Goal: Task Accomplishment & Management: Manage account settings

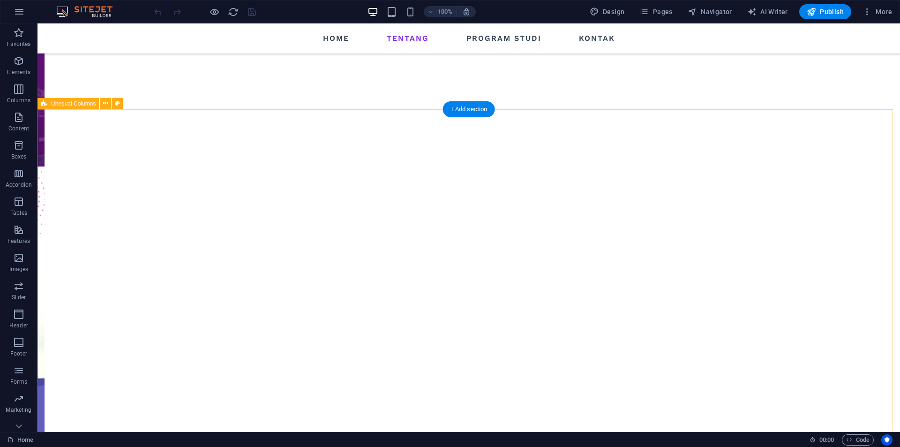
scroll to position [656, 0]
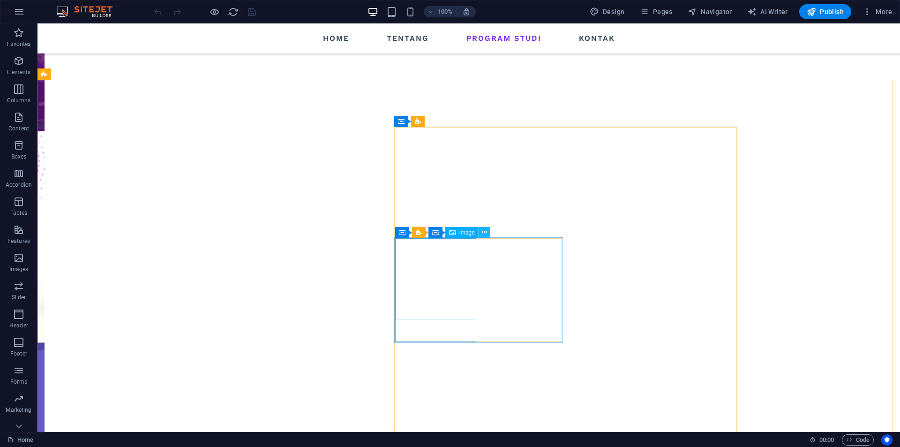
click at [487, 232] on icon at bounding box center [484, 232] width 5 height 10
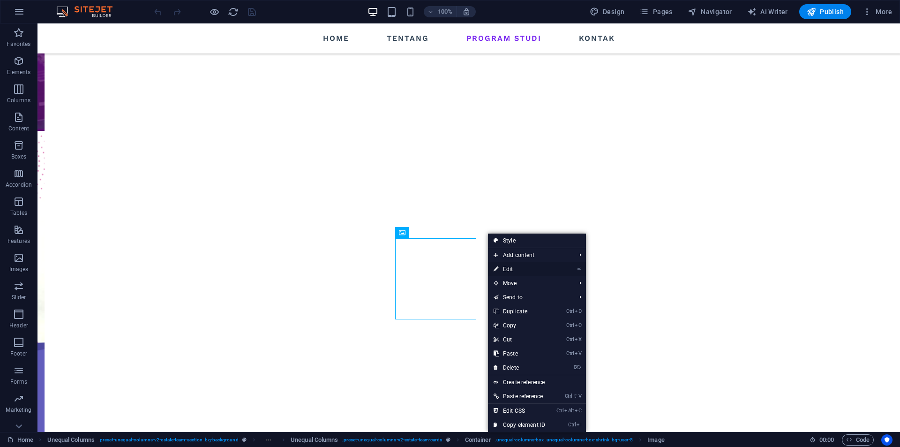
click at [516, 267] on link "⏎ Edit" at bounding box center [519, 269] width 63 height 14
select select "%"
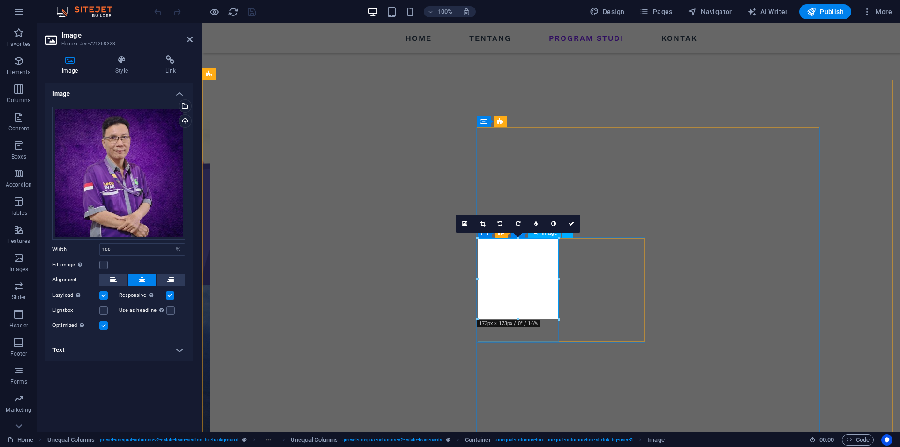
scroll to position [587, 0]
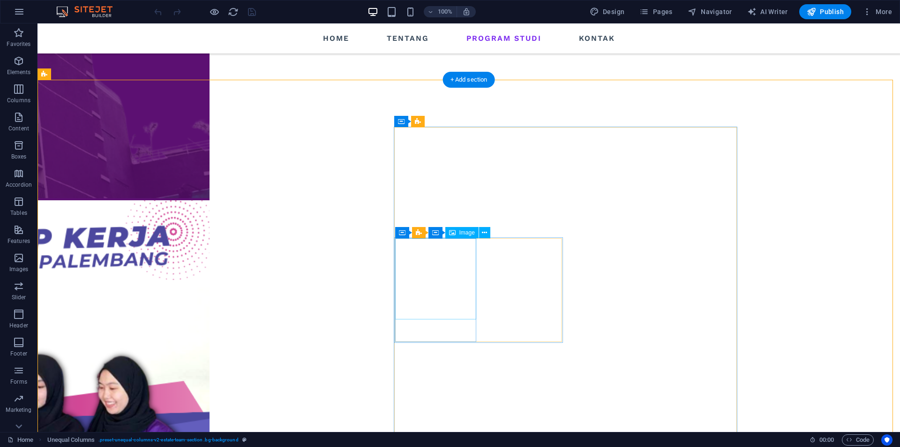
scroll to position [656, 0]
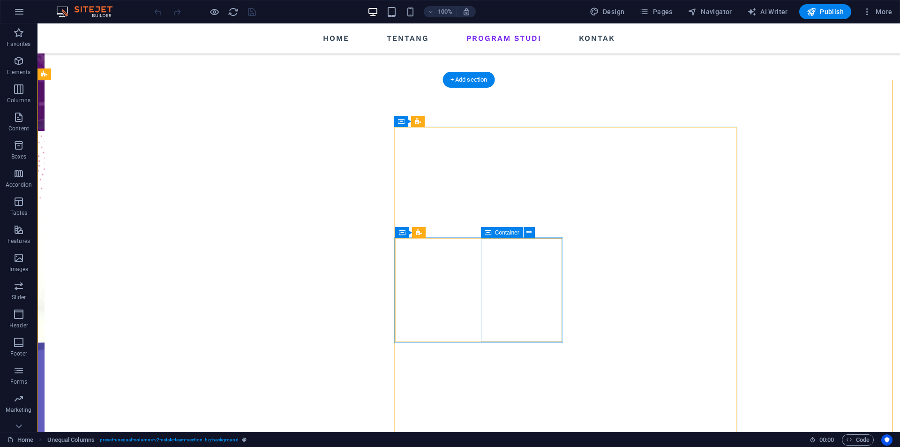
click at [528, 231] on icon at bounding box center [528, 232] width 5 height 10
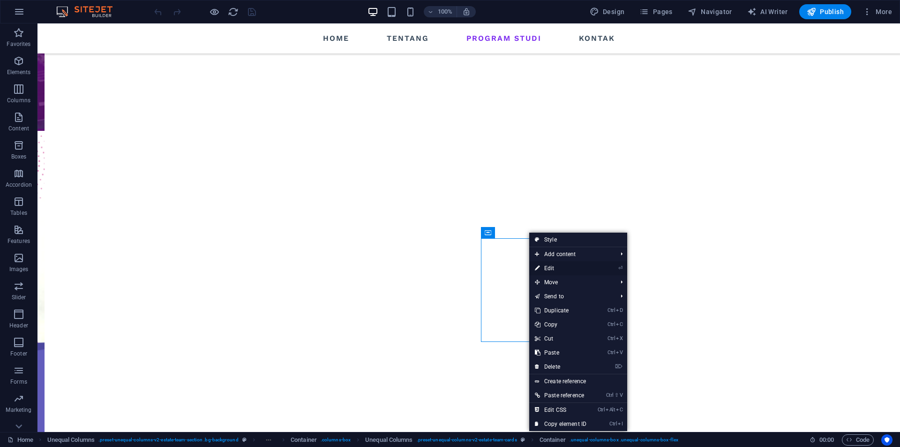
click at [554, 270] on link "⏎ Edit" at bounding box center [560, 268] width 63 height 14
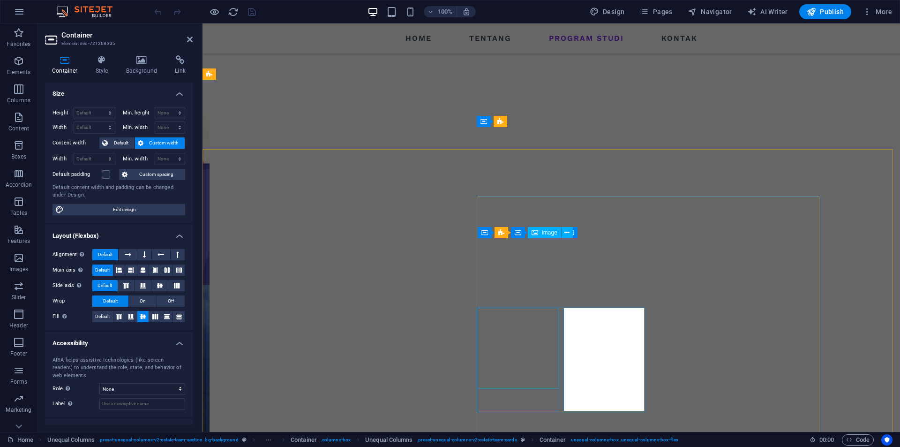
scroll to position [587, 0]
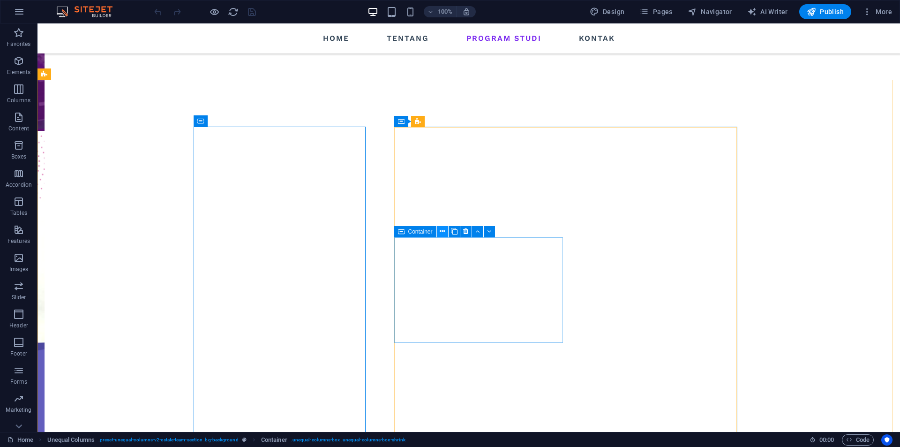
click at [441, 232] on icon at bounding box center [442, 231] width 5 height 10
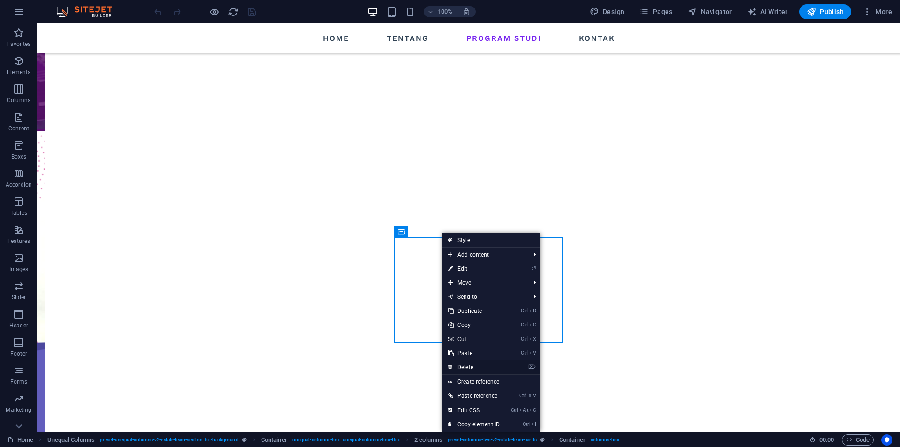
click at [478, 366] on link "⌦ Delete" at bounding box center [473, 367] width 63 height 14
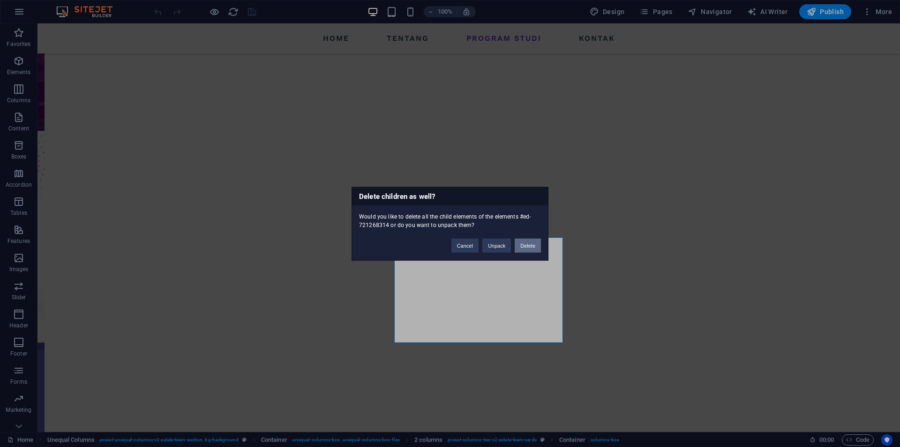
click at [531, 248] on button "Delete" at bounding box center [528, 245] width 26 height 14
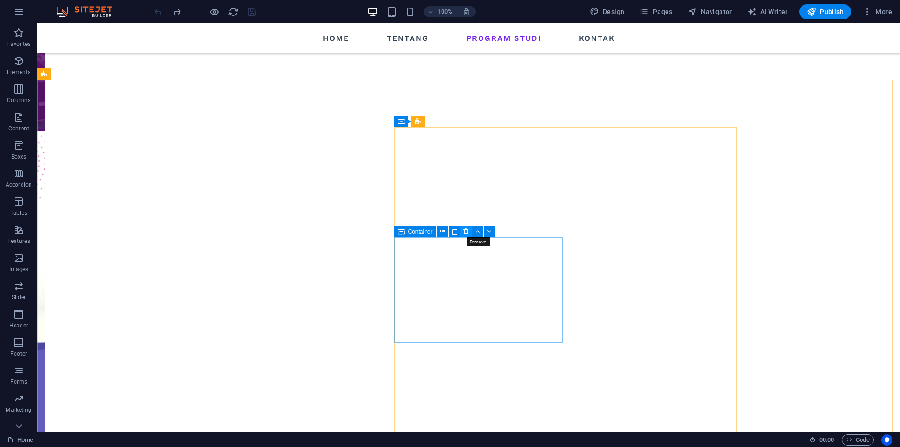
click at [465, 230] on icon at bounding box center [465, 231] width 5 height 10
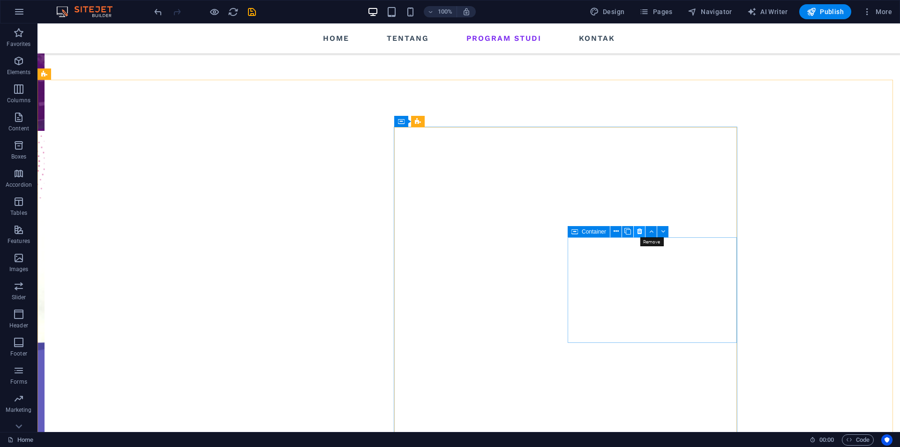
click at [641, 231] on icon at bounding box center [639, 231] width 5 height 10
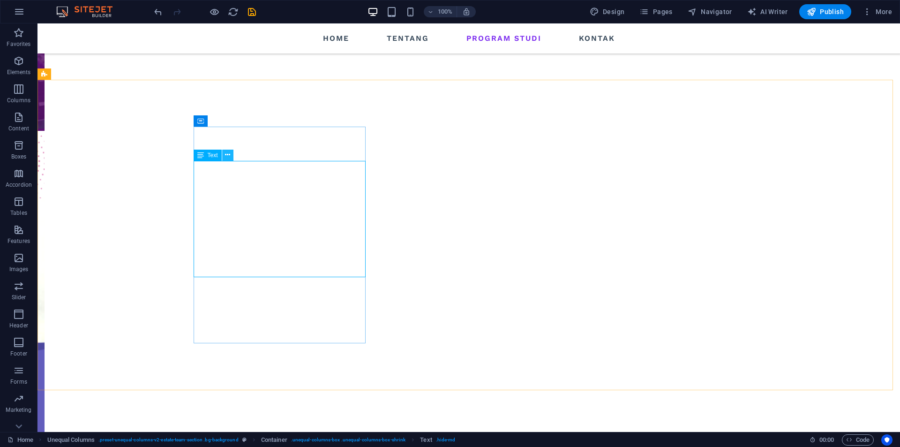
click at [227, 152] on icon at bounding box center [227, 155] width 5 height 10
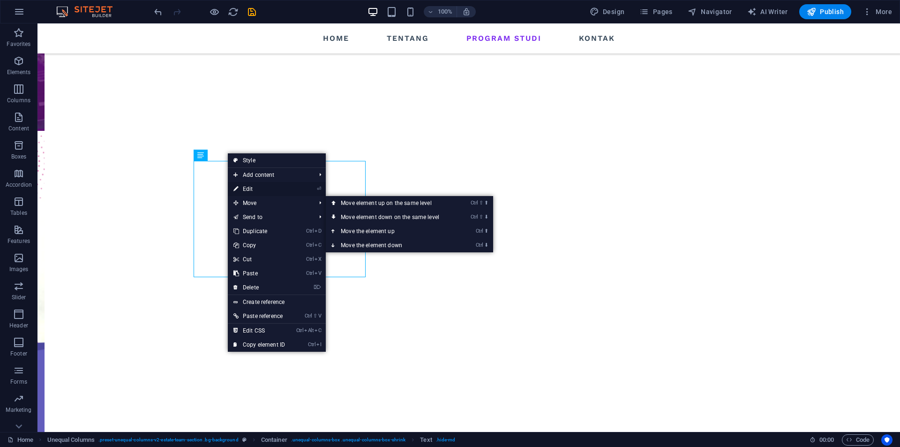
drag, startPoint x: 255, startPoint y: 188, endPoint x: 53, endPoint y: 165, distance: 203.3
click at [255, 188] on link "⏎ Edit" at bounding box center [259, 189] width 63 height 14
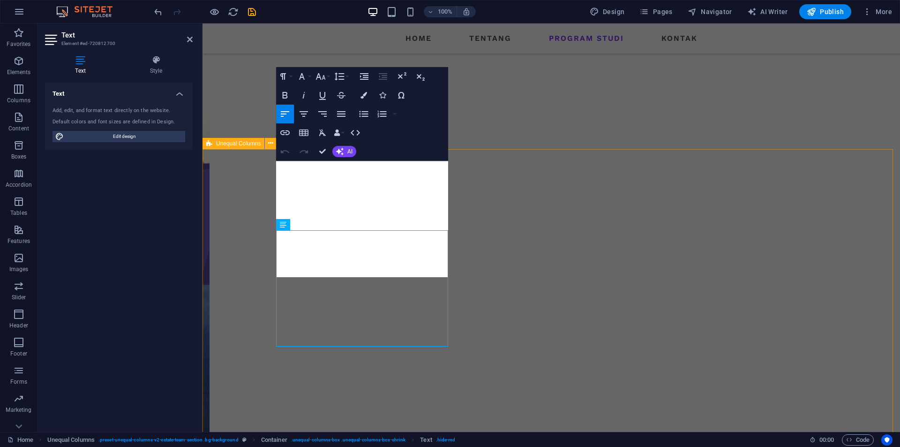
scroll to position [587, 0]
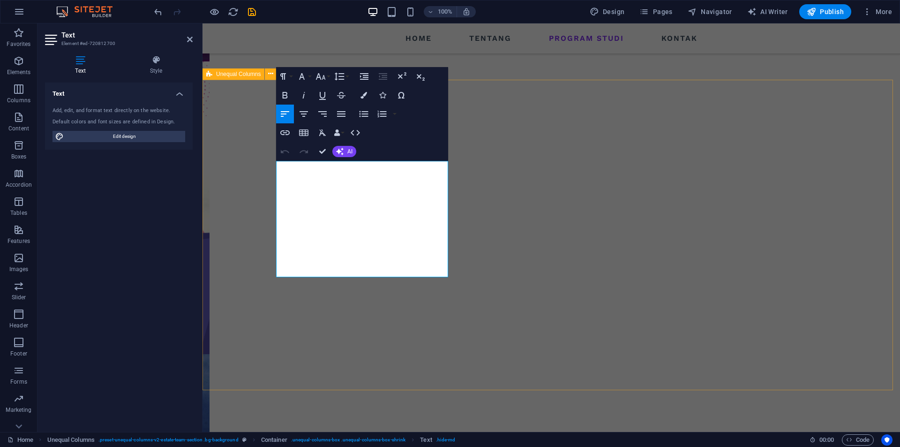
drag, startPoint x: 355, startPoint y: 274, endPoint x: 274, endPoint y: 262, distance: 81.8
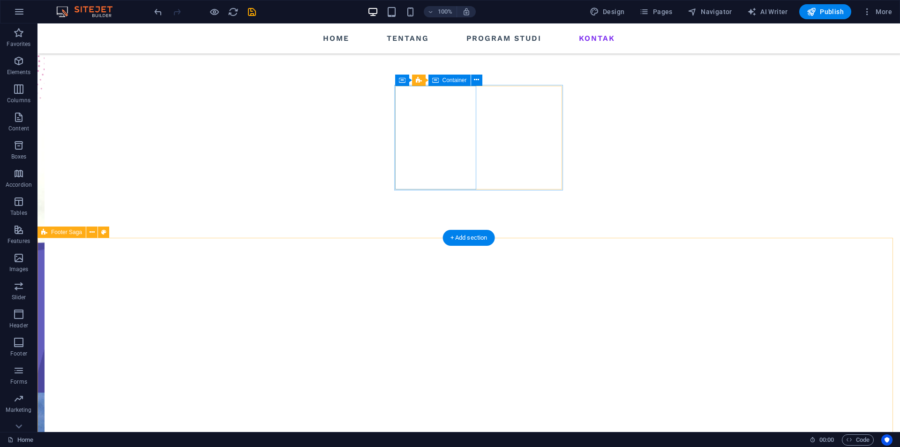
scroll to position [634, 0]
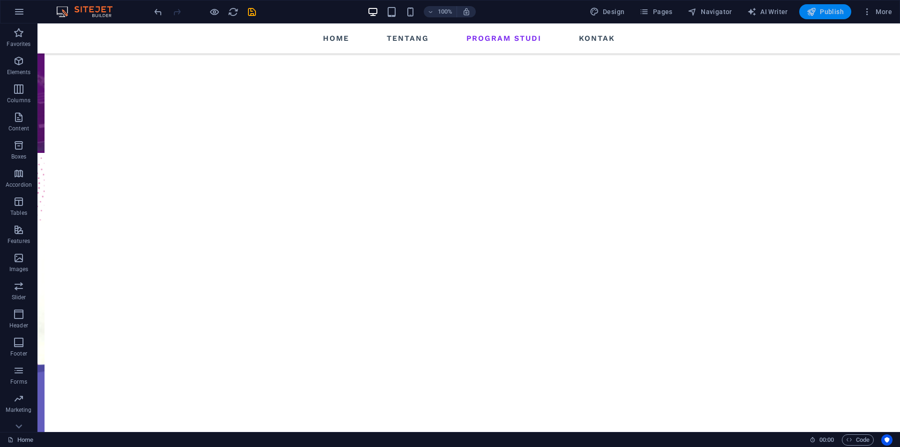
click at [840, 12] on span "Publish" at bounding box center [824, 11] width 37 height 9
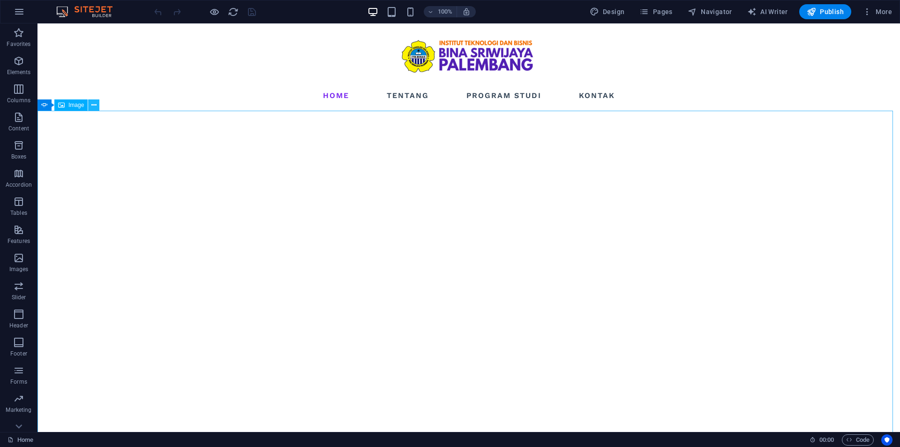
click at [94, 106] on icon at bounding box center [93, 105] width 5 height 10
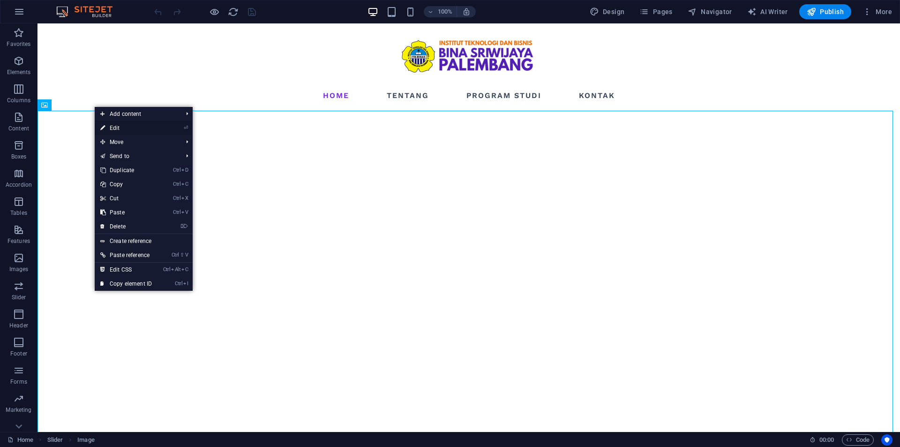
click at [133, 125] on link "⏎ Edit" at bounding box center [126, 128] width 63 height 14
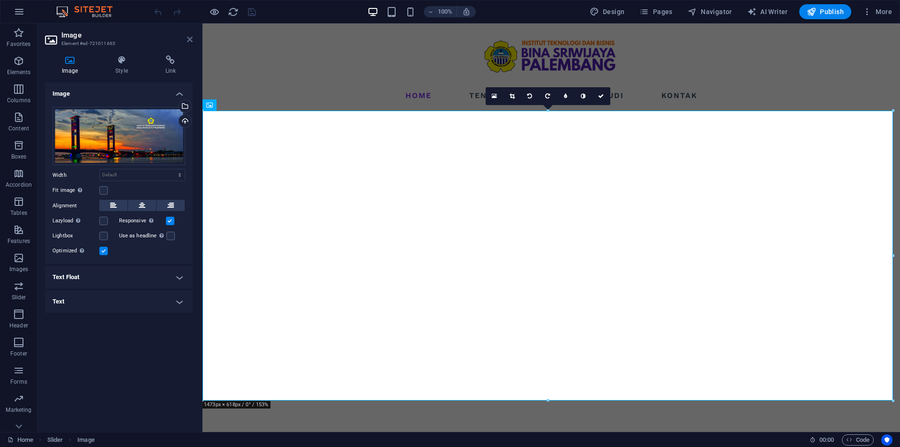
click at [190, 38] on icon at bounding box center [190, 39] width 6 height 7
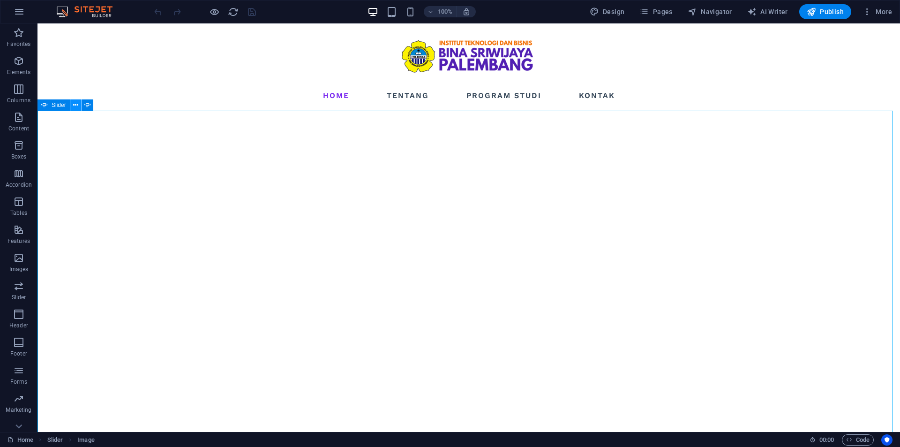
click at [75, 105] on icon at bounding box center [75, 105] width 5 height 10
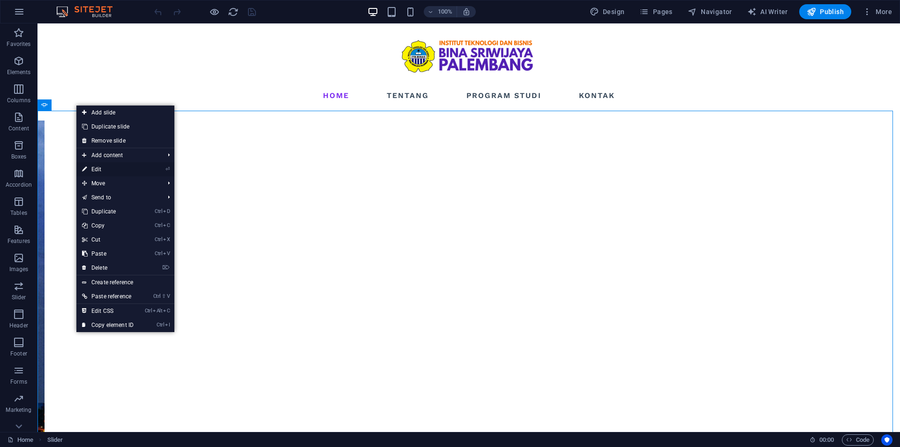
click at [116, 167] on link "⏎ Edit" at bounding box center [107, 169] width 63 height 14
select select "ms"
select select "s"
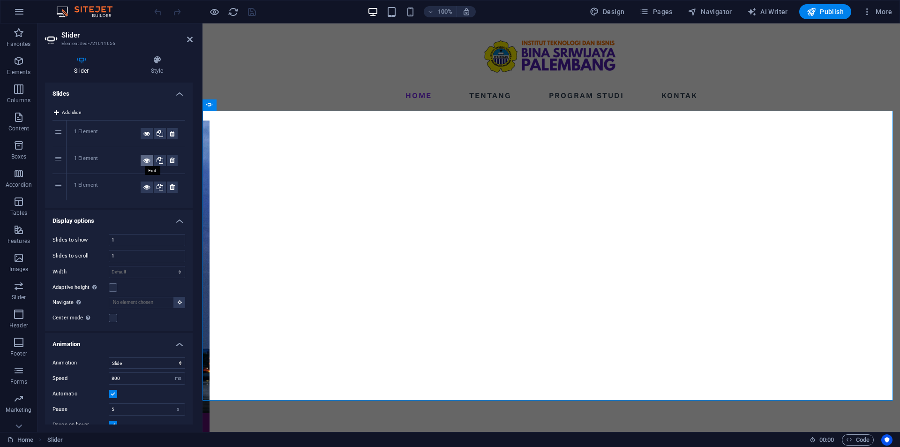
click at [144, 161] on icon at bounding box center [146, 160] width 7 height 11
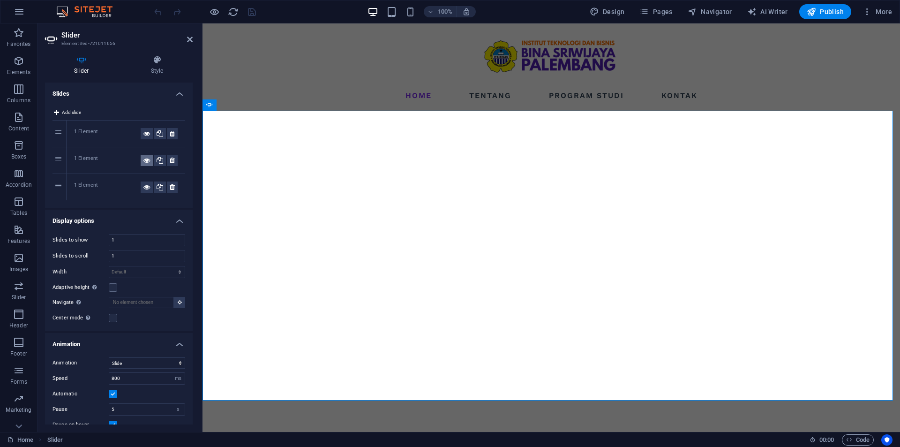
click at [143, 161] on icon at bounding box center [146, 160] width 7 height 11
click at [143, 186] on icon at bounding box center [146, 186] width 7 height 11
click at [143, 162] on icon at bounding box center [146, 160] width 7 height 11
click at [256, 105] on icon at bounding box center [258, 105] width 5 height 10
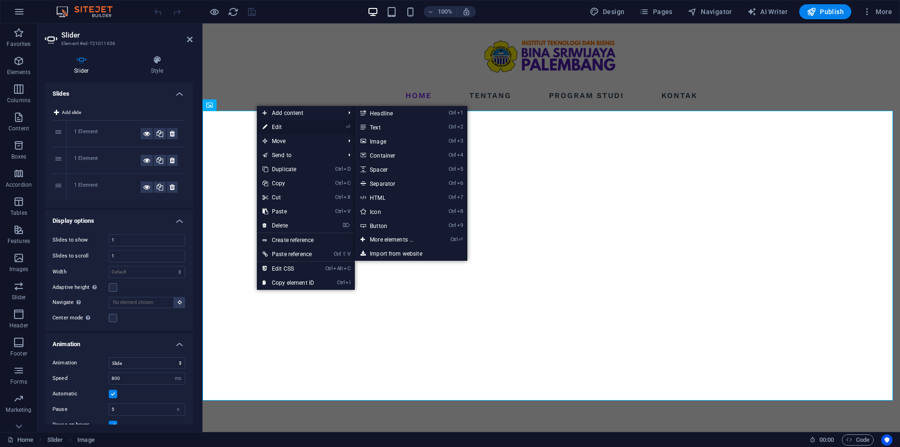
click at [282, 125] on link "⏎ Edit" at bounding box center [288, 127] width 63 height 14
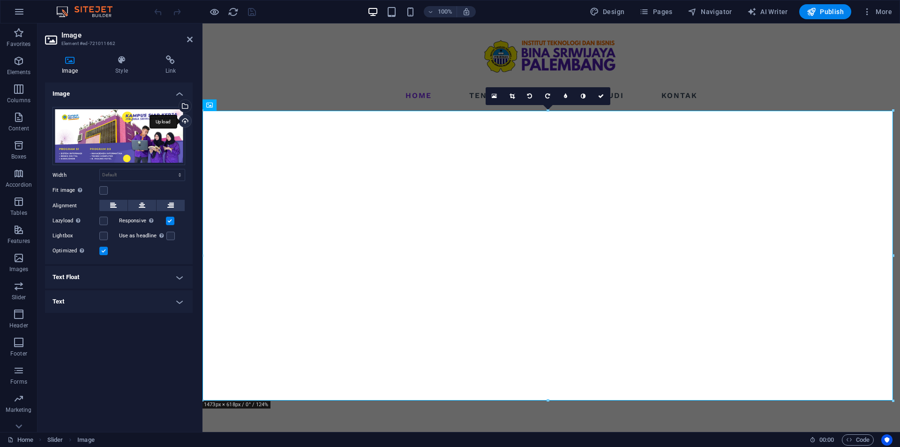
click at [187, 120] on div "Upload" at bounding box center [184, 122] width 14 height 14
click at [189, 35] on h2 "Image" at bounding box center [126, 35] width 131 height 8
drag, startPoint x: 188, startPoint y: 39, endPoint x: 150, endPoint y: 16, distance: 44.0
click at [188, 39] on icon at bounding box center [190, 39] width 6 height 7
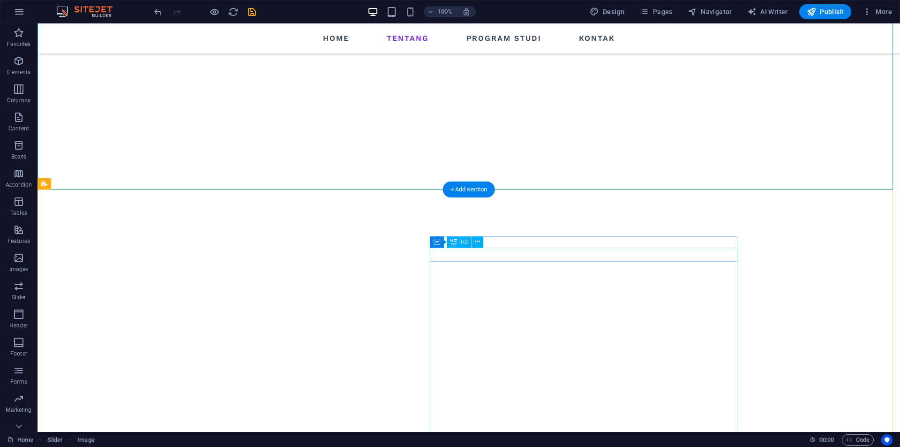
scroll to position [328, 0]
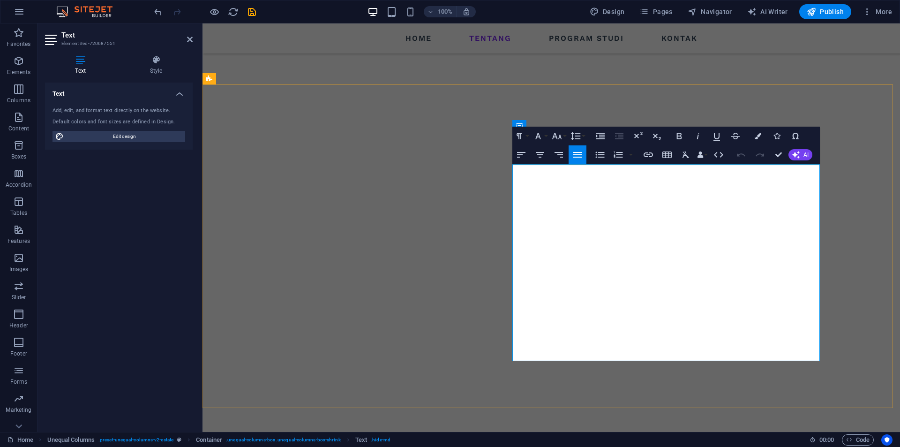
scroll to position [259, 0]
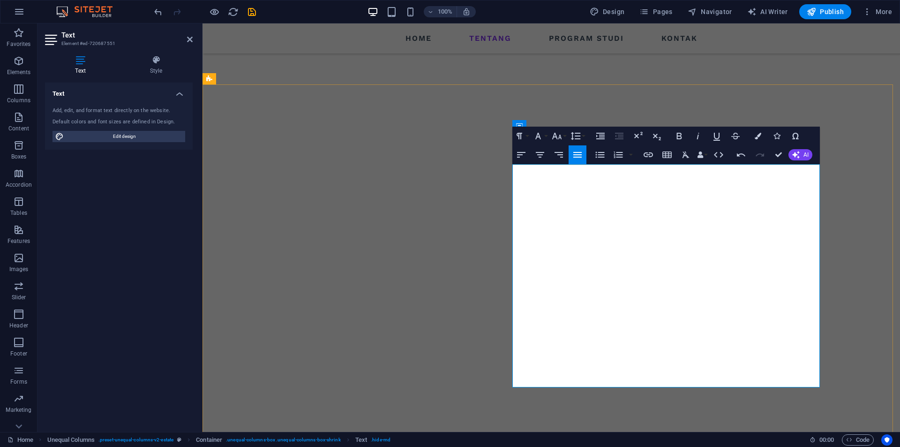
drag, startPoint x: 633, startPoint y: 227, endPoint x: 621, endPoint y: 227, distance: 12.2
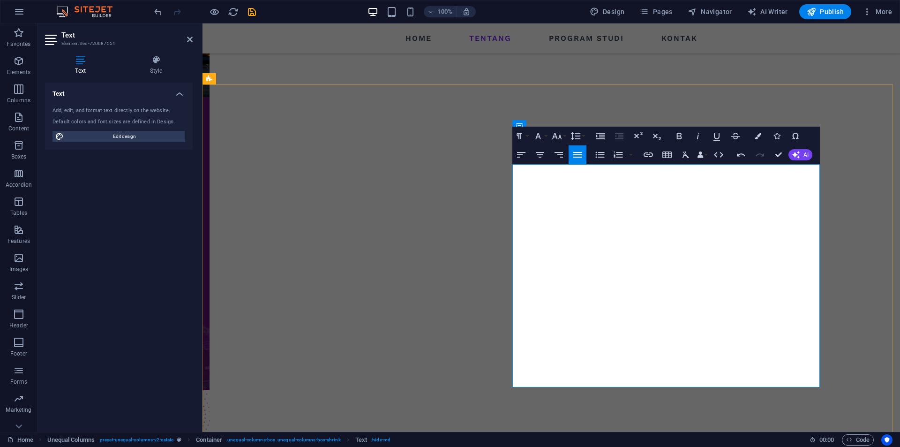
drag, startPoint x: 633, startPoint y: 228, endPoint x: 596, endPoint y: 227, distance: 37.5
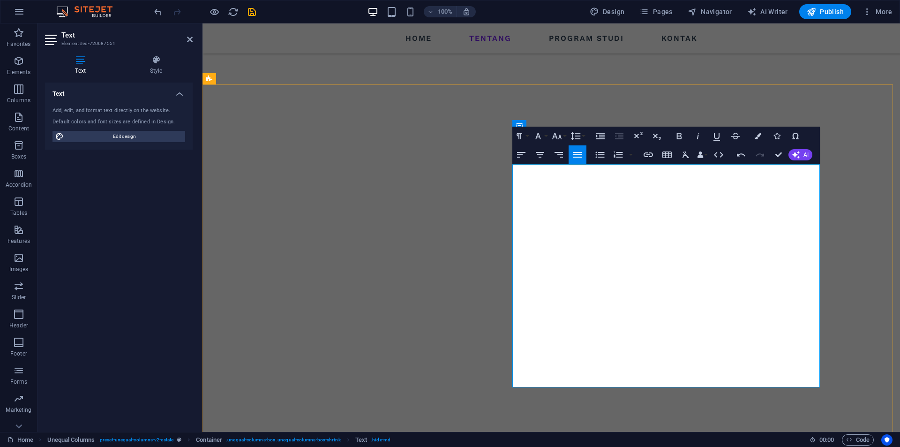
drag, startPoint x: 562, startPoint y: 228, endPoint x: 594, endPoint y: 226, distance: 31.4
drag, startPoint x: 594, startPoint y: 212, endPoint x: 680, endPoint y: 215, distance: 85.8
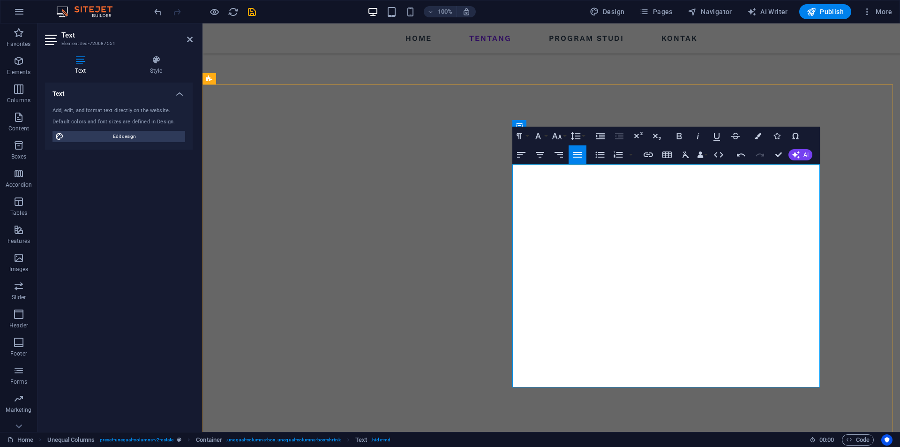
copy span "ITB Bina Sriwijaya Palembang"
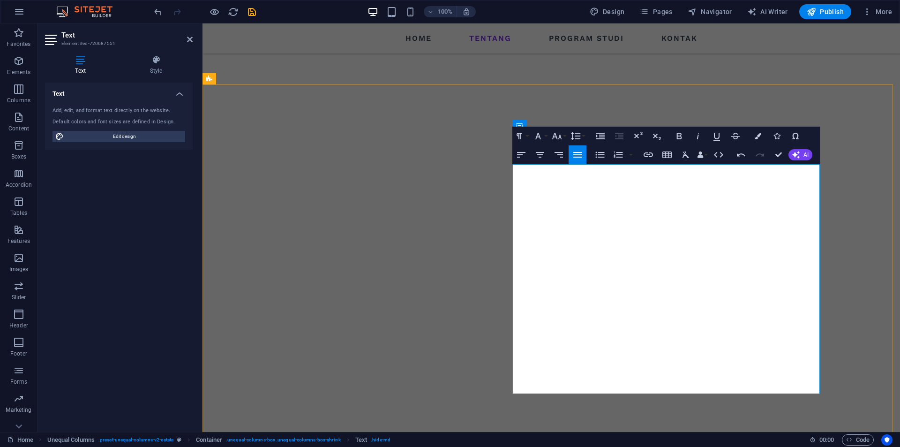
drag, startPoint x: 590, startPoint y: 225, endPoint x: 682, endPoint y: 226, distance: 92.3
drag, startPoint x: 585, startPoint y: 225, endPoint x: 604, endPoint y: 226, distance: 18.8
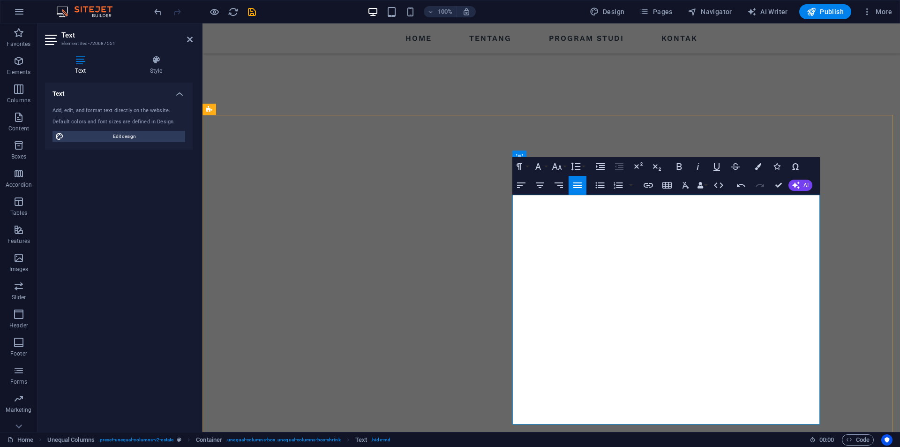
scroll to position [212, 0]
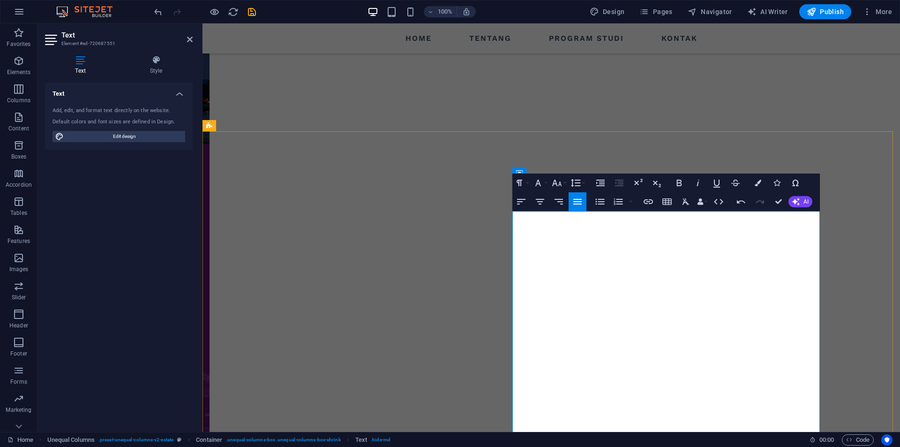
drag, startPoint x: 692, startPoint y: 278, endPoint x: 813, endPoint y: 281, distance: 120.5
click at [678, 179] on icon "button" at bounding box center [678, 182] width 11 height 11
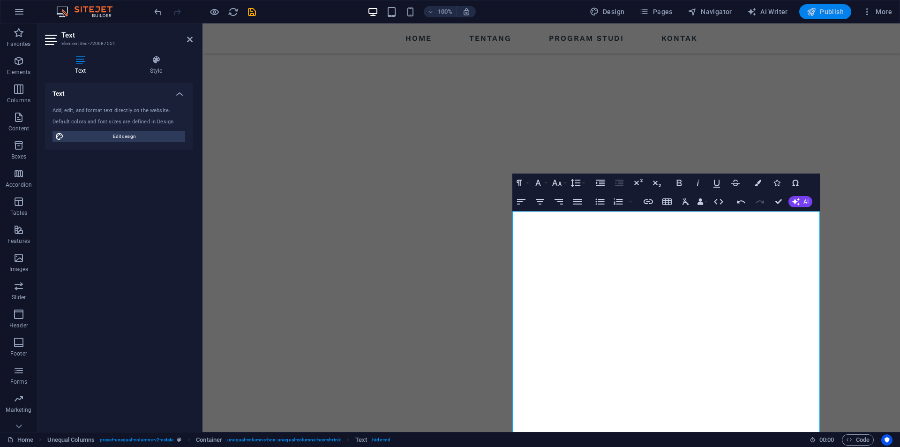
click at [833, 12] on span "Publish" at bounding box center [824, 11] width 37 height 9
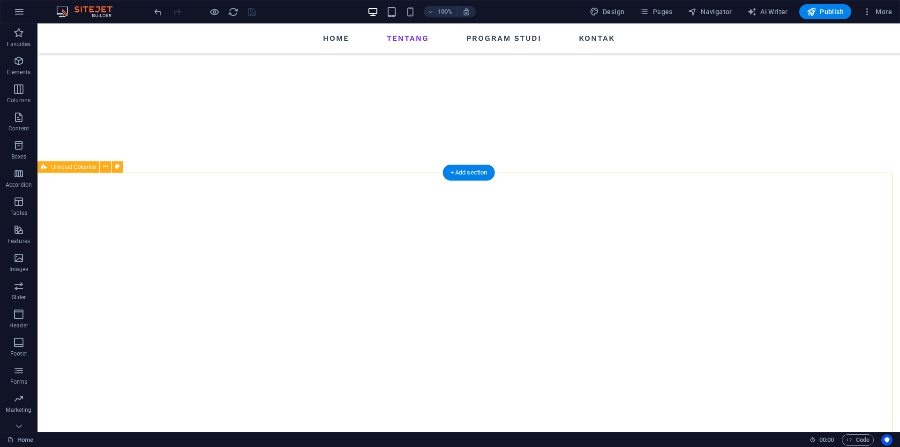
scroll to position [352, 0]
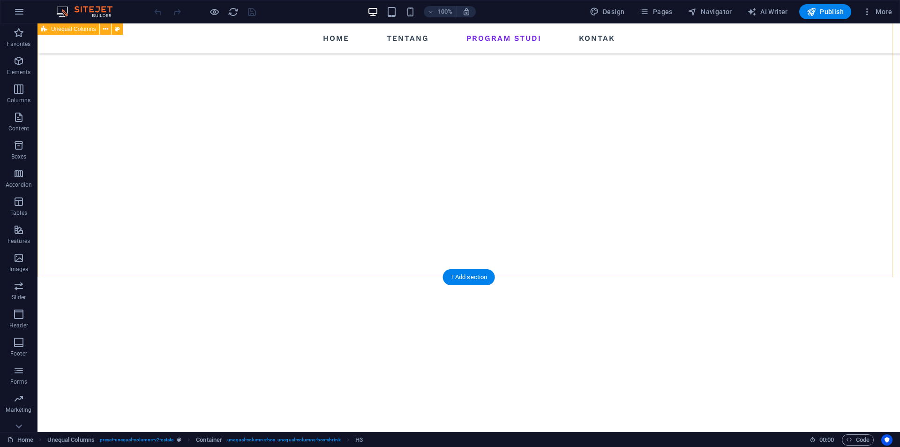
scroll to position [823, 0]
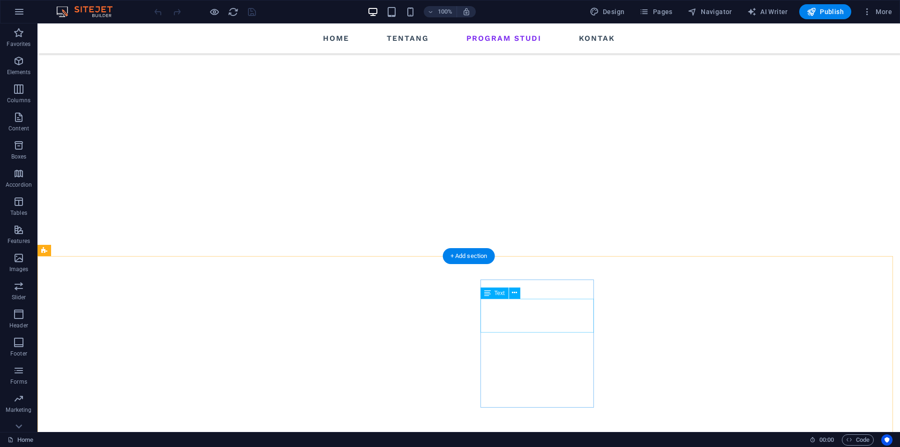
drag, startPoint x: 564, startPoint y: 325, endPoint x: 493, endPoint y: 316, distance: 71.3
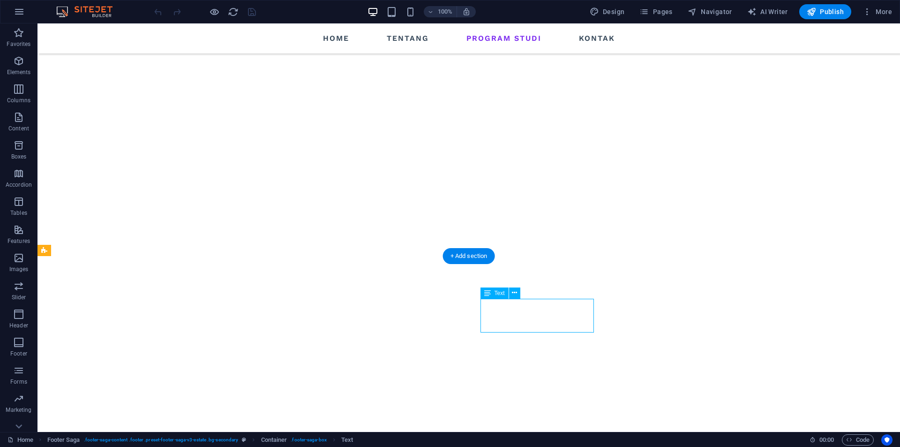
drag, startPoint x: 495, startPoint y: 315, endPoint x: 568, endPoint y: 325, distance: 72.8
click at [513, 292] on icon at bounding box center [514, 293] width 5 height 10
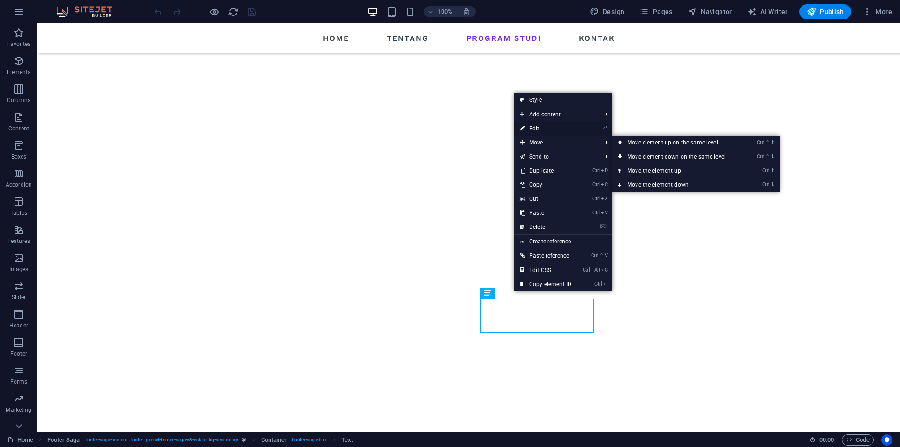
drag, startPoint x: 535, startPoint y: 126, endPoint x: 332, endPoint y: 102, distance: 204.3
click at [535, 126] on link "⏎ Edit" at bounding box center [545, 128] width 63 height 14
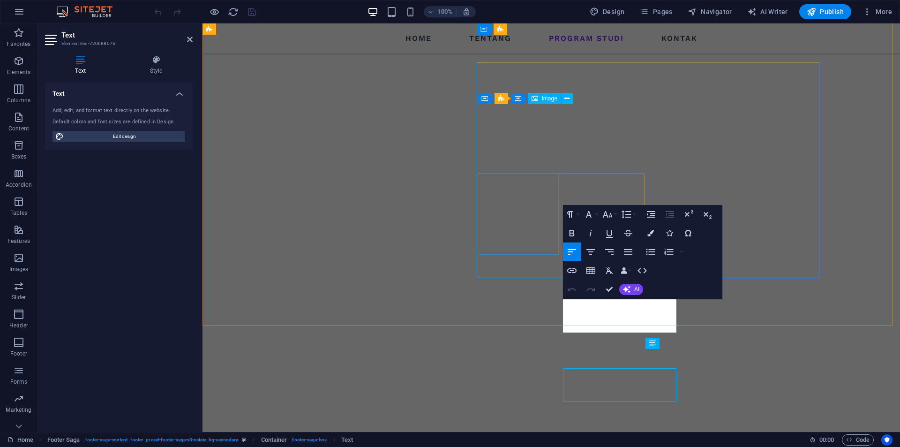
scroll to position [754, 0]
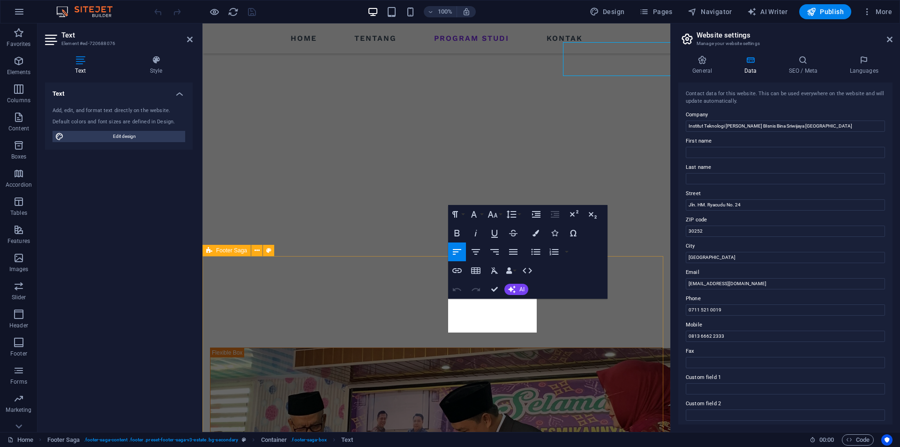
scroll to position [913, 0]
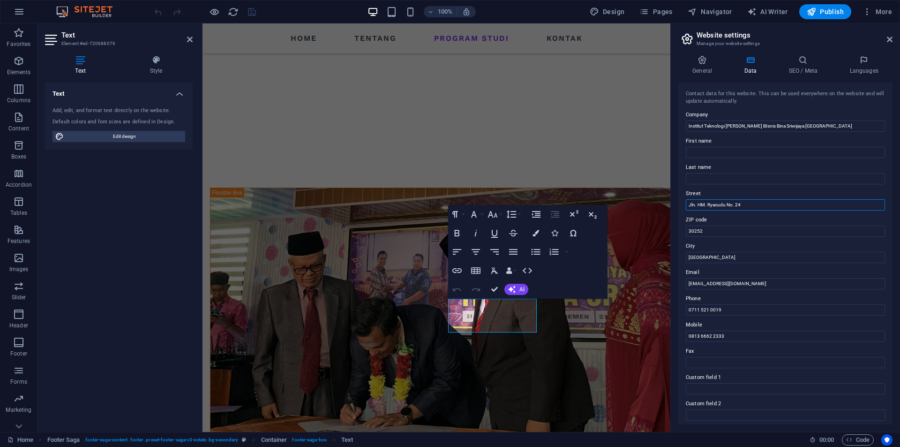
drag, startPoint x: 951, startPoint y: 229, endPoint x: 665, endPoint y: 208, distance: 286.6
type input "Jl. Kolonel H. Barlian Sukajaya, Suka Bangun, Kec. Sukarami"
click at [706, 227] on input "30252" at bounding box center [785, 230] width 199 height 11
paste input "114"
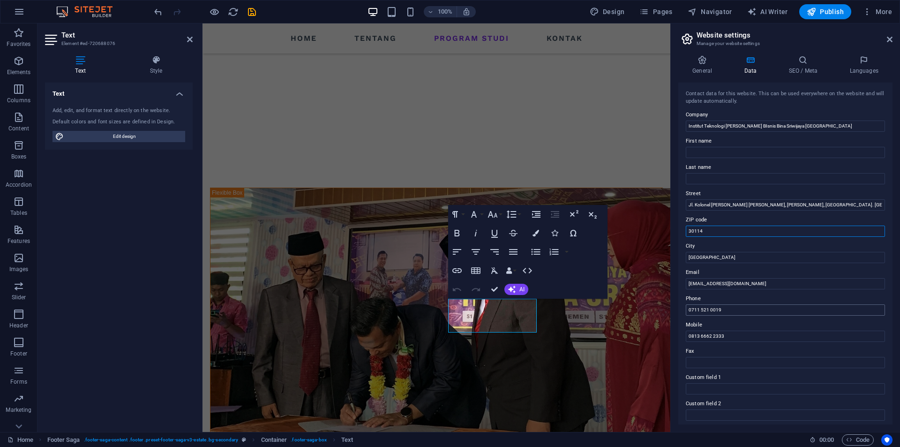
type input "30114"
drag, startPoint x: 726, startPoint y: 309, endPoint x: 677, endPoint y: 308, distance: 49.2
click at [677, 308] on div "General Data SEO / Meta Languages Website name itbbinasriwijaya.ac.id Logo Drag…" at bounding box center [785, 240] width 229 height 384
drag, startPoint x: 724, startPoint y: 335, endPoint x: 687, endPoint y: 335, distance: 37.5
click at [687, 335] on input "0813 6662 2333" at bounding box center [785, 335] width 199 height 11
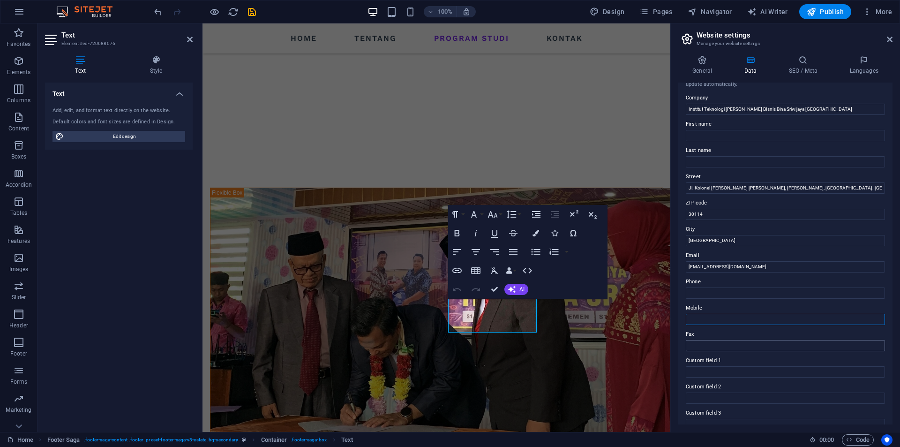
scroll to position [15, 0]
click at [717, 319] on input "Mobile" at bounding box center [785, 320] width 199 height 11
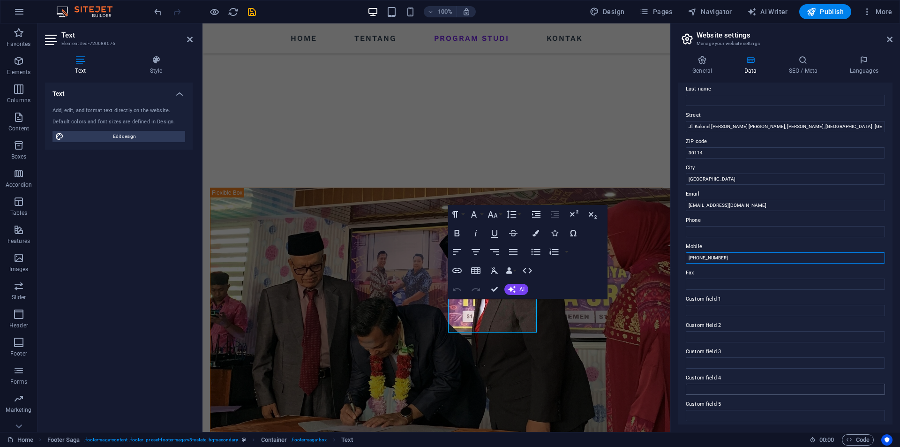
scroll to position [109, 0]
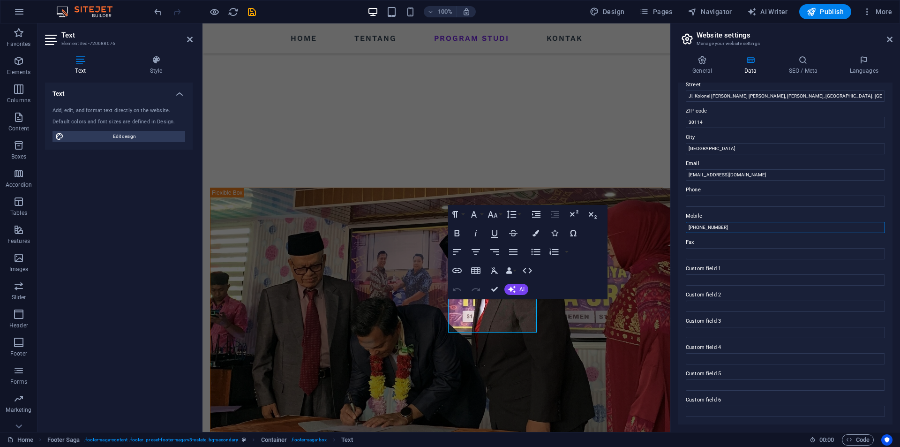
type input "+62 857 0964 7020"
click at [834, 40] on h3 "Manage your website settings" at bounding box center [784, 43] width 177 height 8
click at [889, 38] on icon at bounding box center [890, 39] width 6 height 7
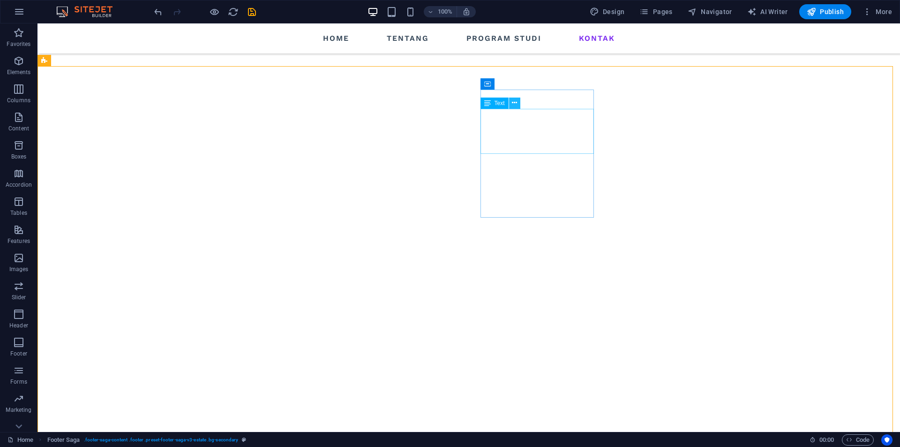
click at [514, 103] on icon at bounding box center [514, 103] width 5 height 10
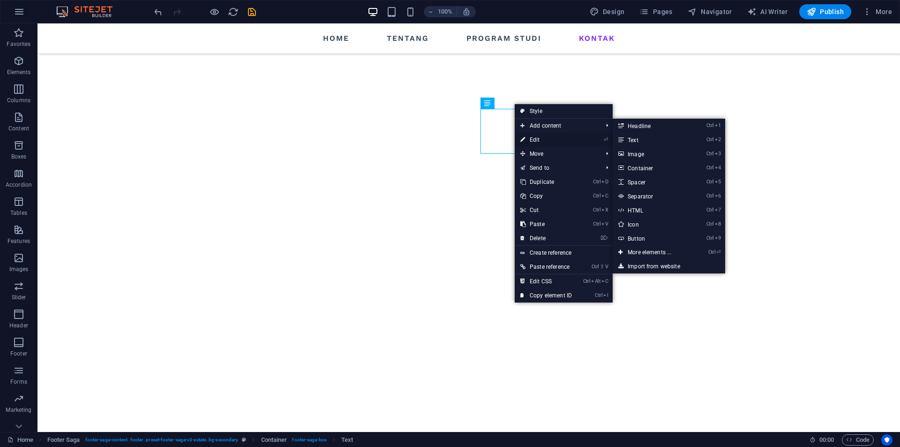
drag, startPoint x: 544, startPoint y: 139, endPoint x: 342, endPoint y: 116, distance: 203.3
click at [544, 139] on link "⏎ Edit" at bounding box center [546, 140] width 63 height 14
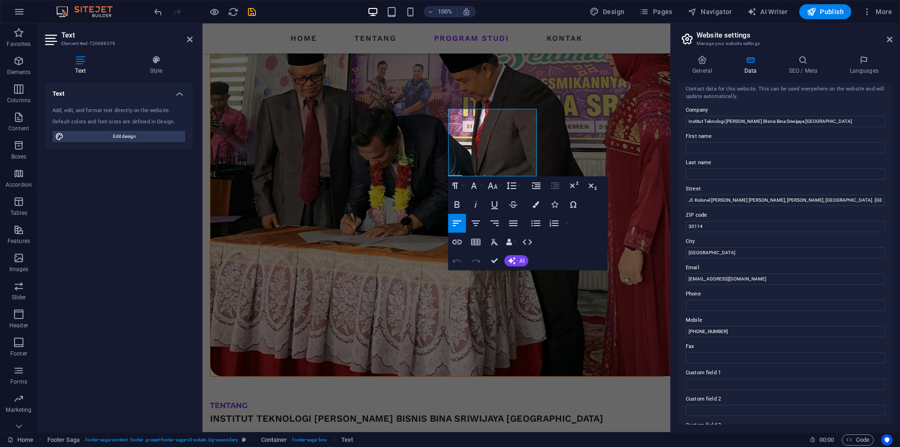
scroll to position [0, 0]
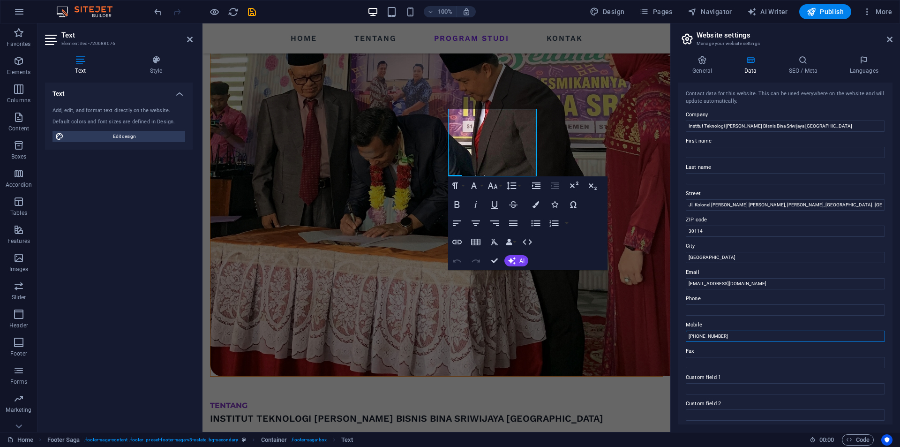
drag, startPoint x: 702, startPoint y: 336, endPoint x: 684, endPoint y: 336, distance: 17.8
click at [684, 336] on div "Contact data for this website. This can be used everywhere on the website and w…" at bounding box center [785, 253] width 214 height 342
click at [720, 301] on label "Phone" at bounding box center [785, 298] width 199 height 11
click at [720, 304] on input "Phone" at bounding box center [785, 309] width 199 height 11
paste input "+62 857 0964 7020"
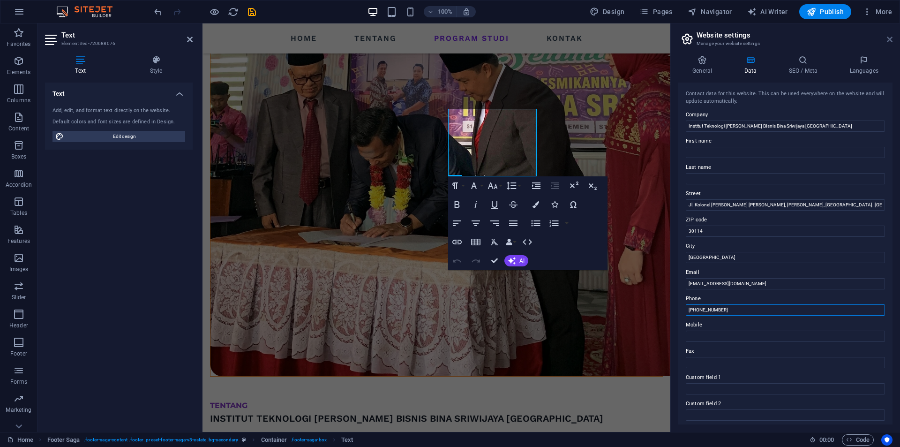
type input "+62 857 0964 7020"
click at [891, 37] on icon at bounding box center [890, 39] width 6 height 7
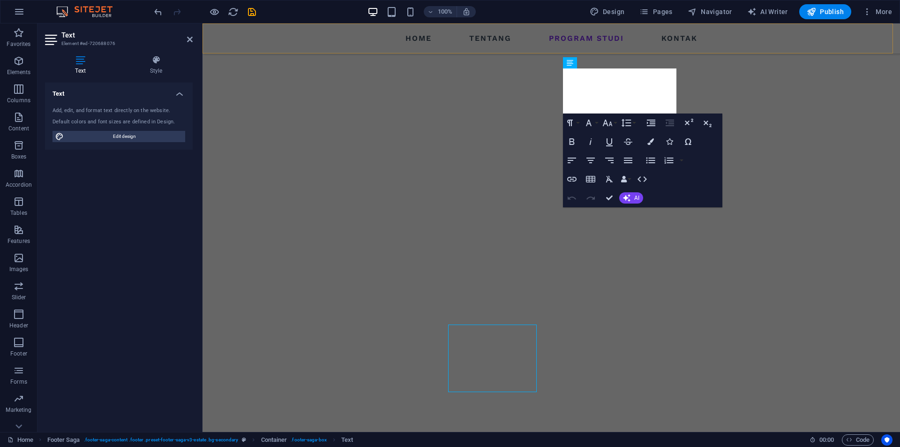
scroll to position [984, 0]
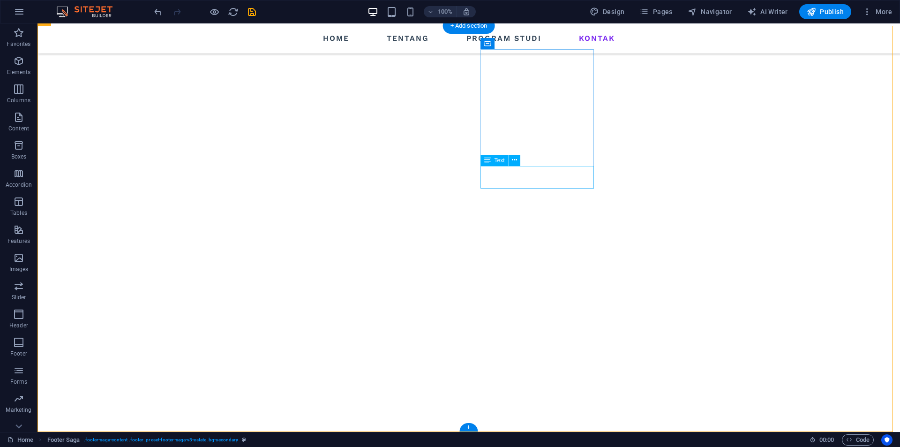
click at [511, 61] on button at bounding box center [514, 62] width 11 height 11
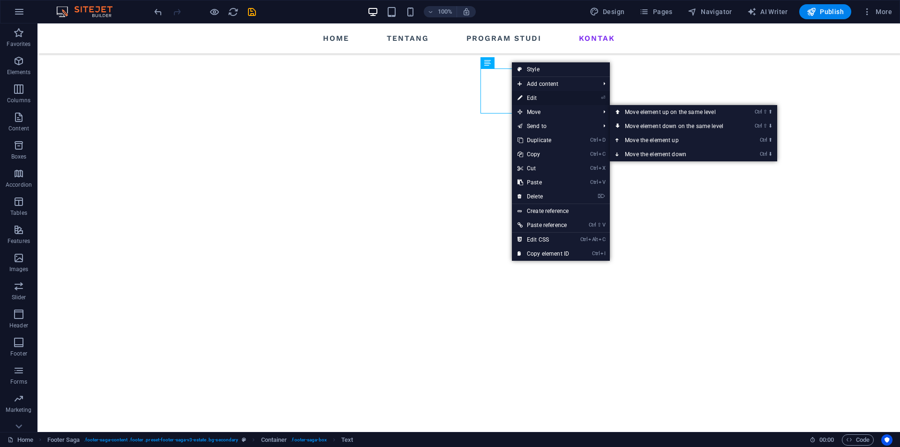
click at [561, 97] on link "⏎ Edit" at bounding box center [543, 98] width 63 height 14
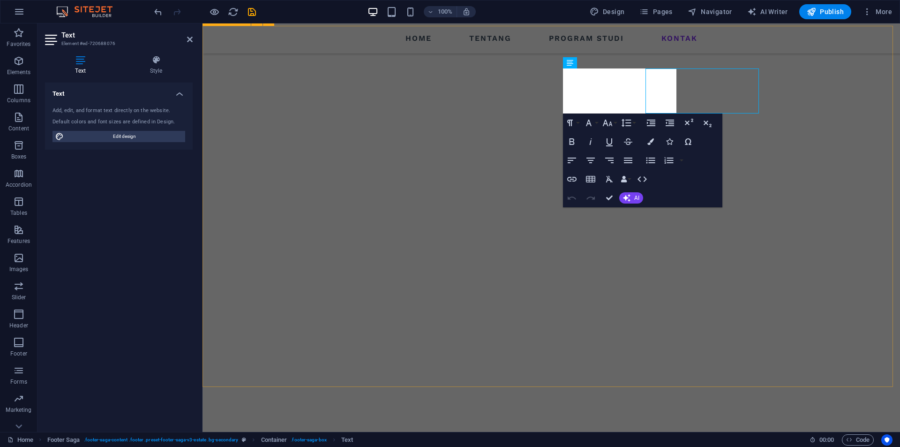
scroll to position [984, 0]
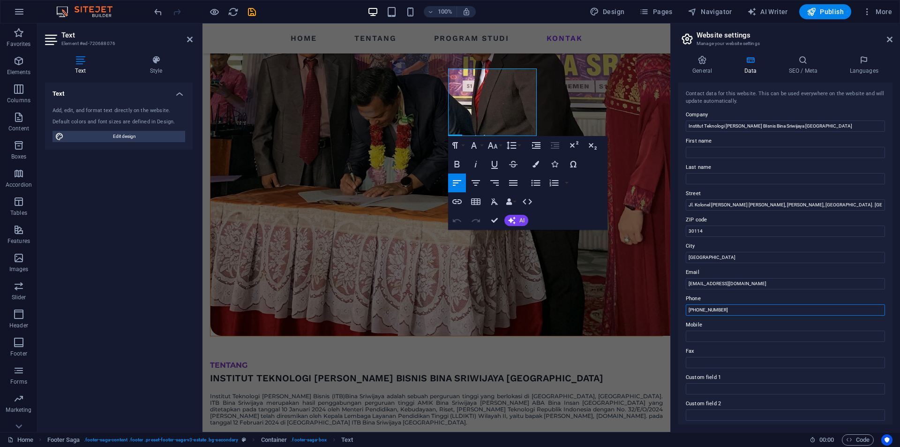
click at [739, 309] on input "+62 857 0964 7020" at bounding box center [785, 309] width 199 height 11
type input "[PHONE_NUMBER] (Kitty)"
click at [889, 39] on icon at bounding box center [890, 39] width 6 height 7
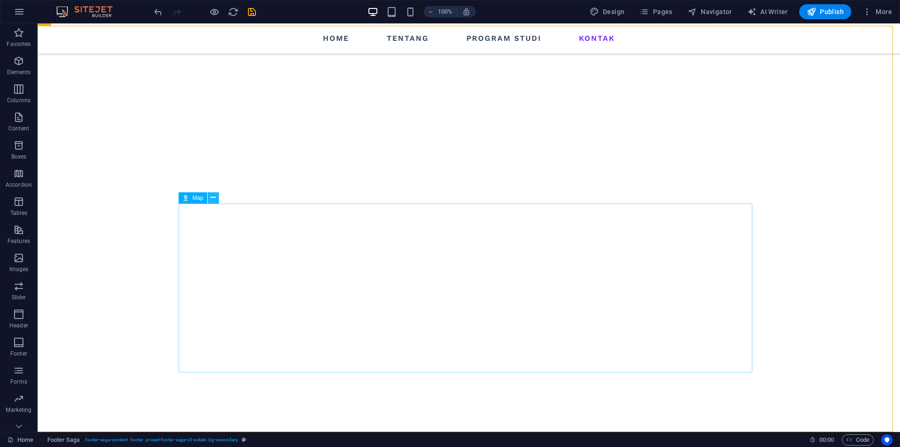
click at [213, 198] on icon at bounding box center [212, 198] width 5 height 10
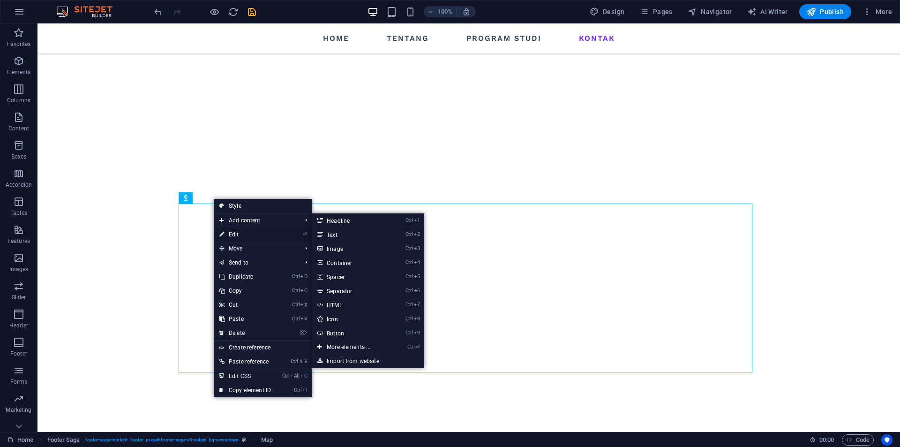
click at [233, 232] on link "⏎ Edit" at bounding box center [245, 234] width 63 height 14
select select "1"
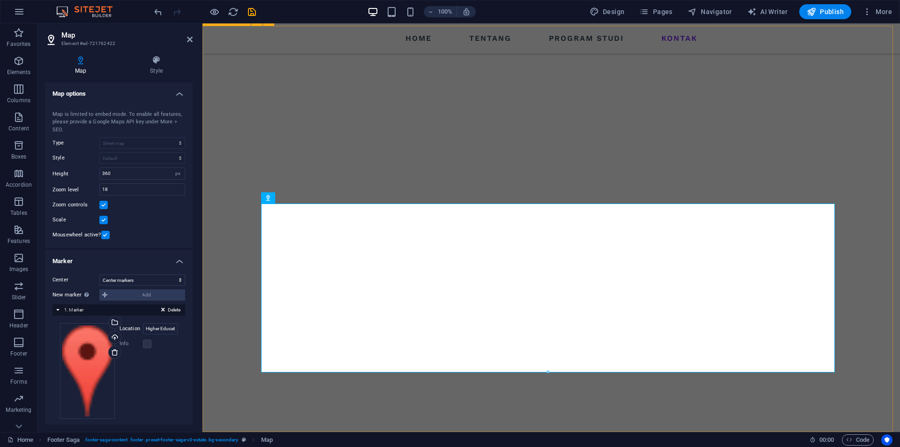
scroll to position [984, 0]
click at [158, 68] on h4 "Style" at bounding box center [156, 65] width 73 height 20
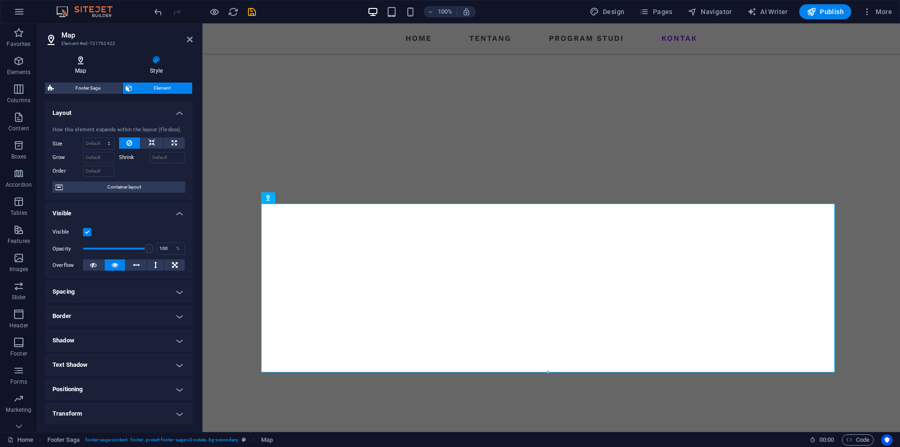
click at [80, 61] on icon at bounding box center [80, 59] width 71 height 9
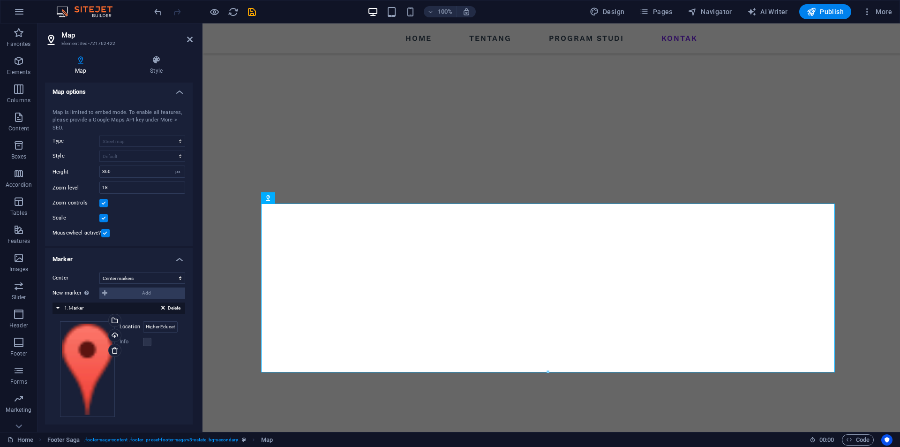
scroll to position [0, 0]
click at [159, 328] on input "Higher Education Development Sriwijaya Palembang" at bounding box center [160, 328] width 35 height 11
click at [160, 328] on input "Higher Education Development Sriwijaya Palembang" at bounding box center [160, 328] width 35 height 11
drag, startPoint x: 145, startPoint y: 328, endPoint x: 193, endPoint y: 326, distance: 48.3
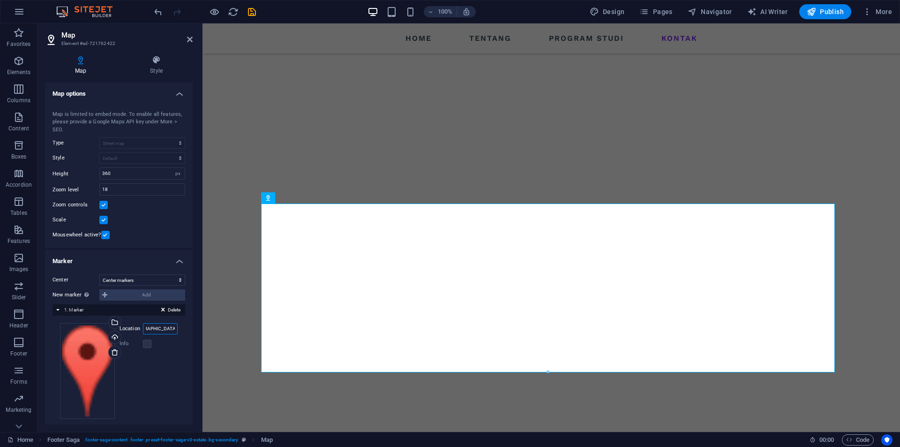
click at [193, 326] on div "Map Style Map options Map center Map is limited to embed mode. To enable all fe…" at bounding box center [118, 240] width 163 height 384
click at [157, 329] on input "Location" at bounding box center [160, 328] width 35 height 11
click at [153, 329] on input "Location" at bounding box center [160, 328] width 35 height 11
paste input "STIKES Abdurahman Palembang"
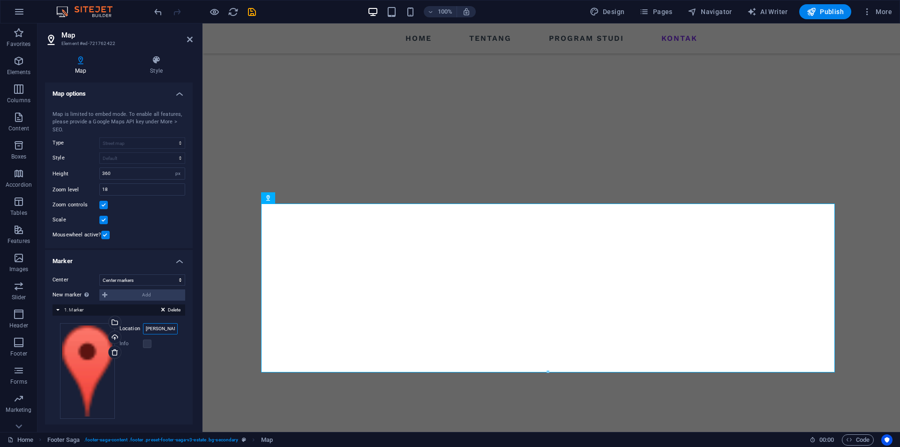
scroll to position [0, 40]
type input "STIKES Abdurahman Palembang"
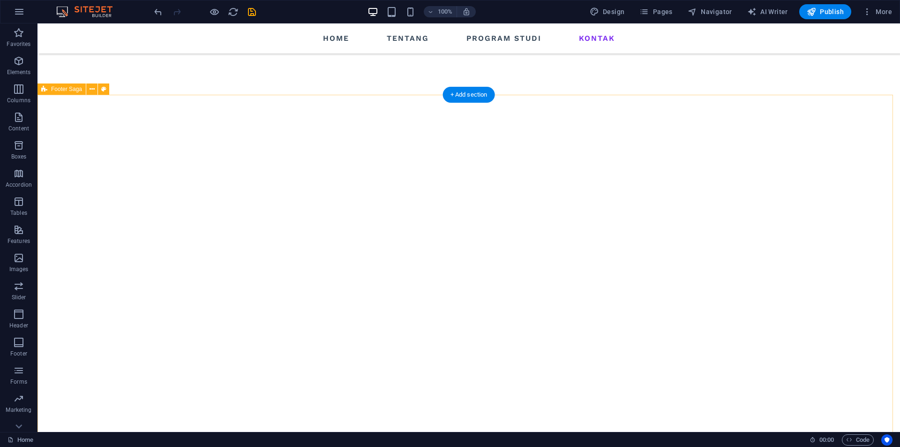
scroll to position [1031, 0]
click at [838, 13] on span "Publish" at bounding box center [824, 11] width 37 height 9
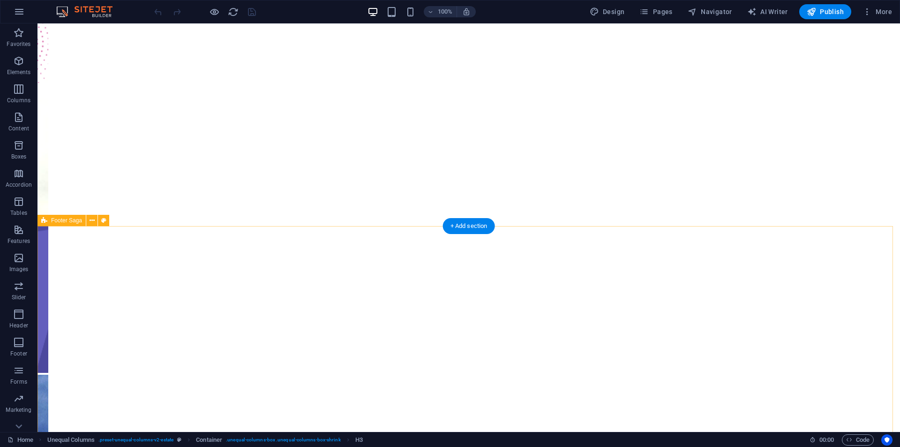
scroll to position [870, 0]
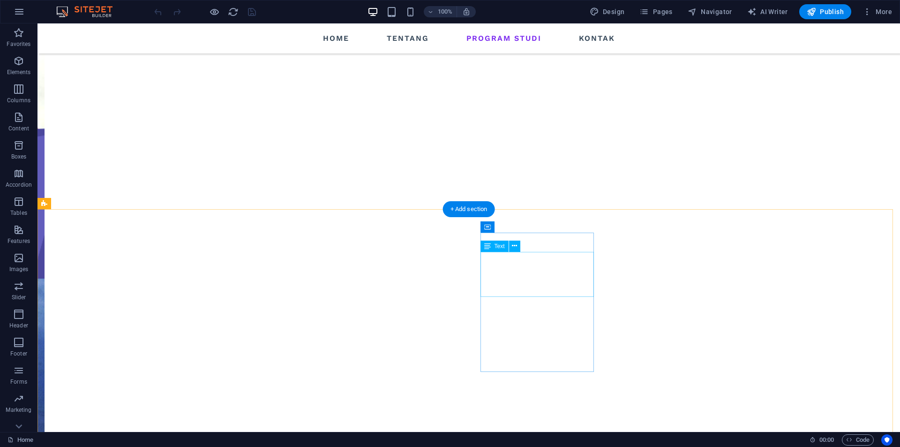
click at [515, 245] on icon at bounding box center [514, 246] width 5 height 10
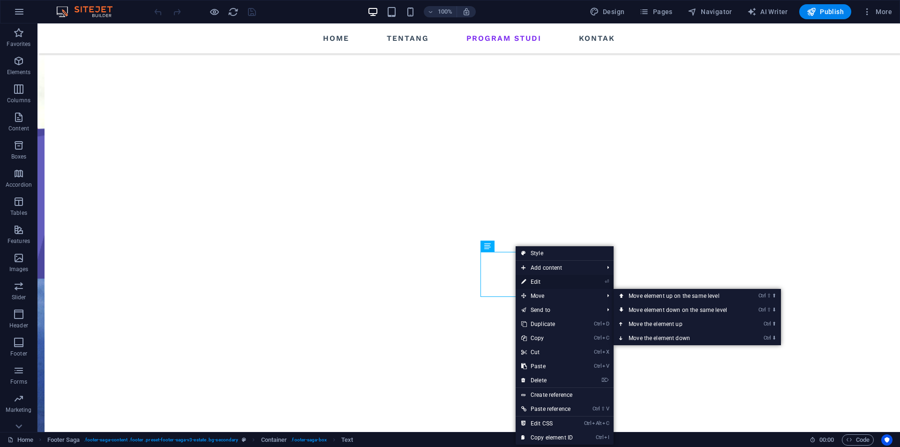
click at [552, 281] on link "⏎ Edit" at bounding box center [546, 282] width 63 height 14
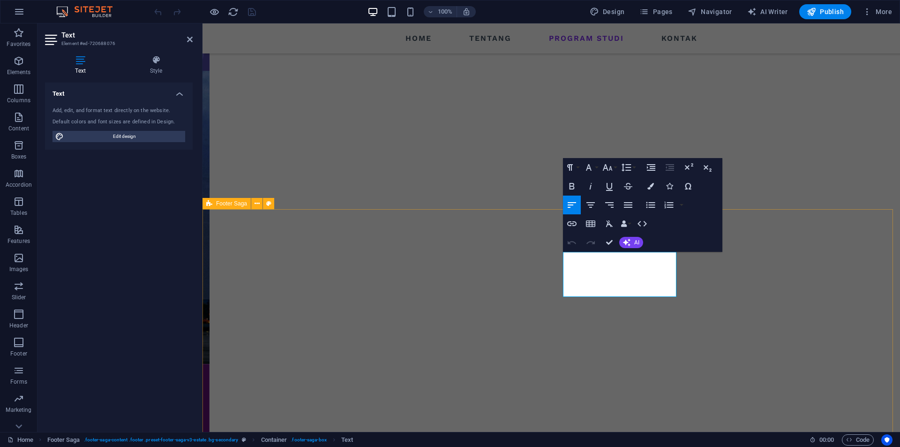
scroll to position [800, 0]
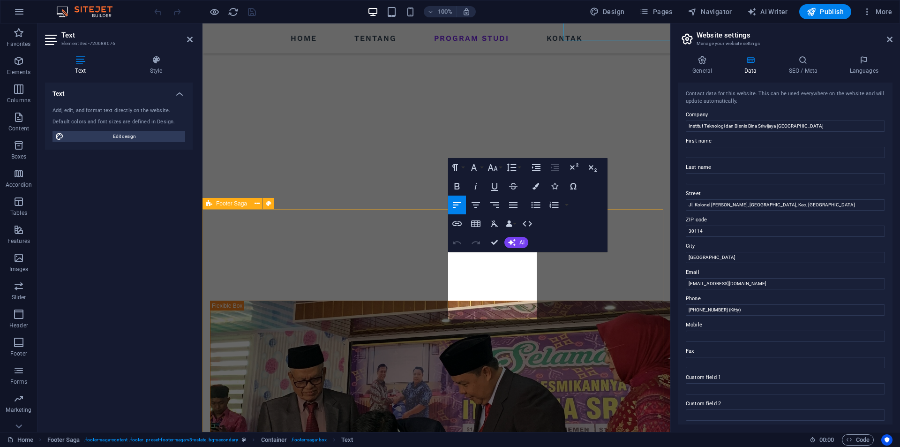
scroll to position [960, 0]
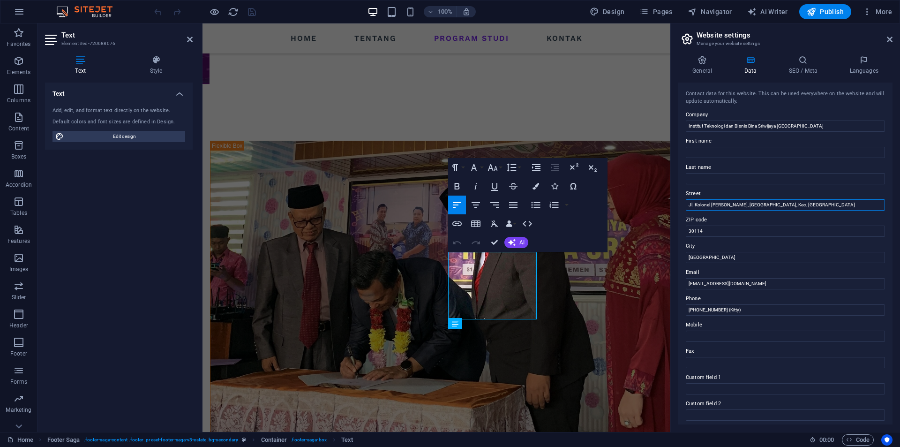
click at [700, 205] on input "Jl. Kolonel [PERSON_NAME] [PERSON_NAME], [PERSON_NAME], [GEOGRAPHIC_DATA]. [GEO…" at bounding box center [785, 204] width 199 height 11
drag, startPoint x: 694, startPoint y: 203, endPoint x: 732, endPoint y: 205, distance: 38.0
click at [732, 205] on input "Jl. Kolonel [PERSON_NAME] [PERSON_NAME], [PERSON_NAME], [GEOGRAPHIC_DATA]. [GEO…" at bounding box center [785, 204] width 199 height 11
click at [713, 204] on input "Jl. Sukajaya, Suka Bangun, Kec. Sukarami" at bounding box center [785, 204] width 199 height 11
paste input "Jalan Sukajaya No.7 Km.5,5"
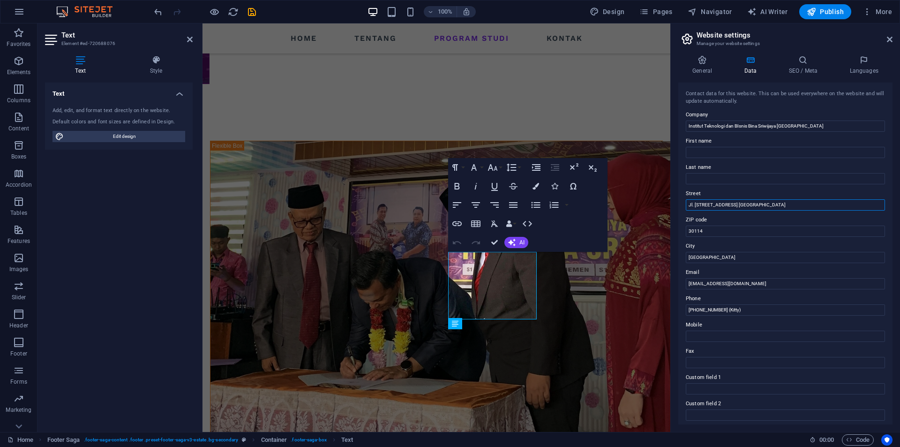
drag, startPoint x: 715, startPoint y: 205, endPoint x: 746, endPoint y: 204, distance: 30.9
click at [746, 204] on input "Jl. Sukajaya Jalan Sukajaya No.7 Km.5,5, Suka Bangun, Kec. Sukarami" at bounding box center [785, 204] width 199 height 11
click at [735, 204] on input "Jl. Sukajaya No.7 Km.5,5, Suka Bangun, Kec. Sukarami" at bounding box center [785, 204] width 199 height 11
click at [741, 204] on input "Jl. Sukajaya No.7 Km. 5,5, Suka Bangun, Kec. Sukarami" at bounding box center [785, 204] width 199 height 11
type input "Jl. Sukajaya No.7 Km. 5,5 Suka Bangun, Kec. Sukarami"
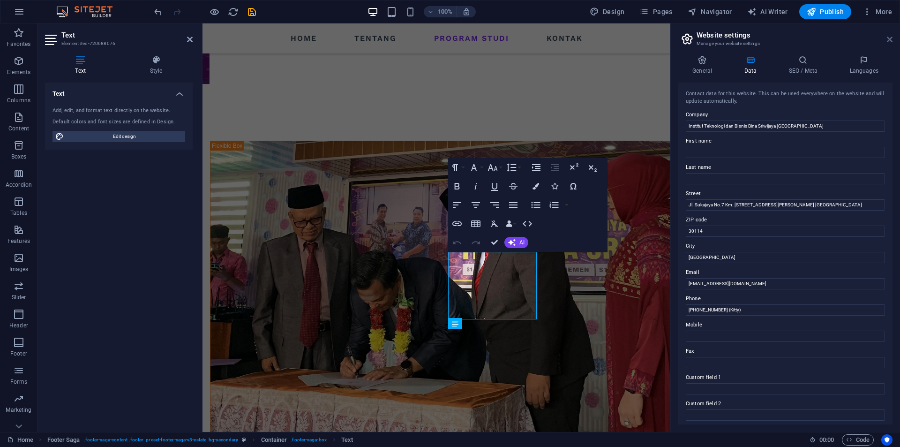
click at [889, 42] on icon at bounding box center [890, 39] width 6 height 7
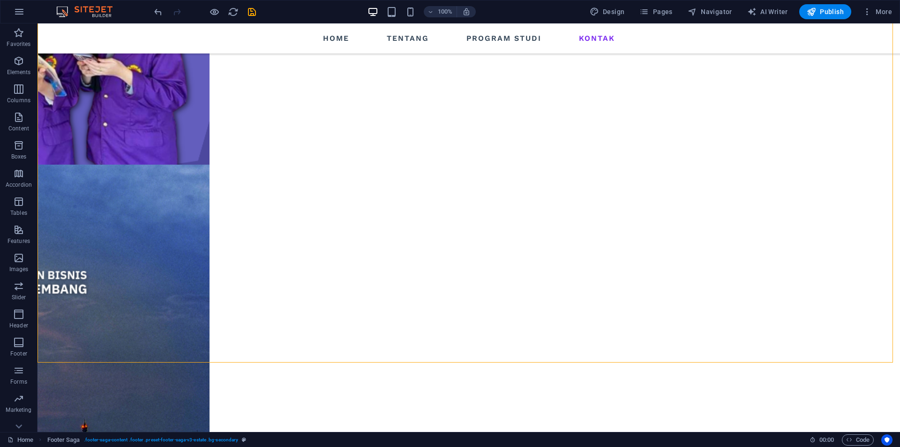
scroll to position [1053, 0]
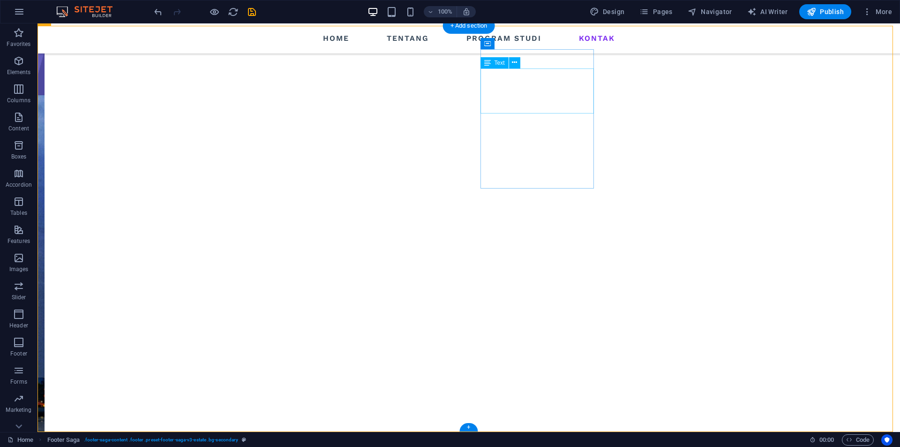
click at [512, 61] on icon at bounding box center [514, 63] width 5 height 10
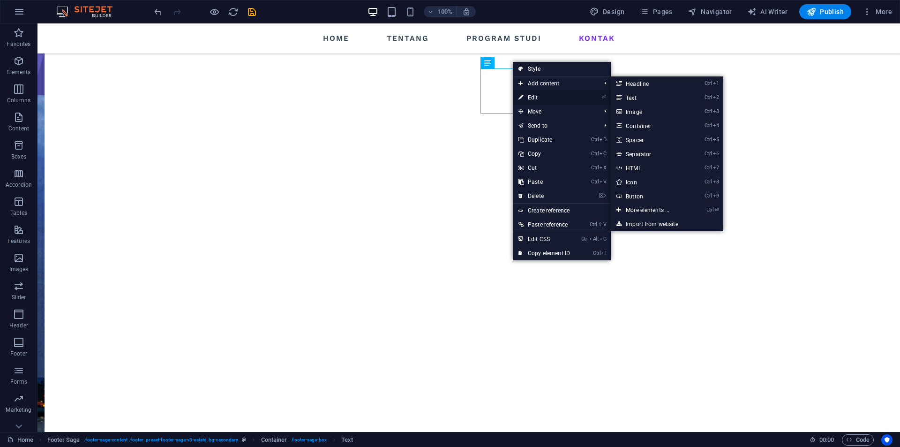
click at [541, 95] on link "⏎ Edit" at bounding box center [544, 97] width 63 height 14
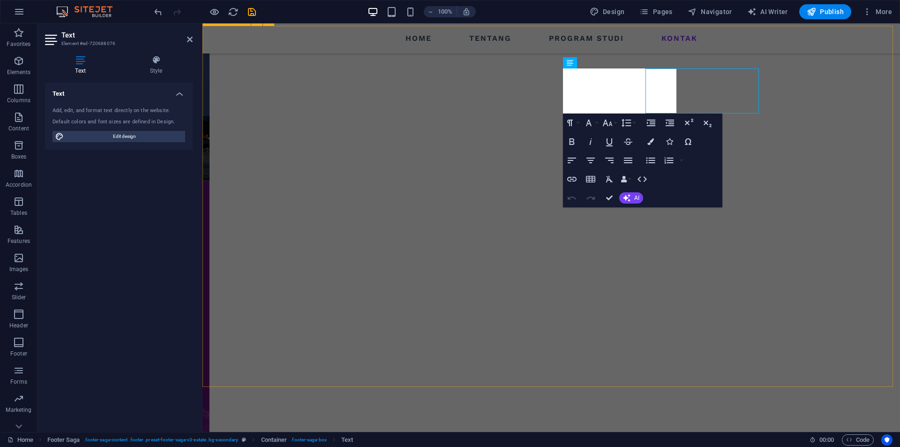
scroll to position [984, 0]
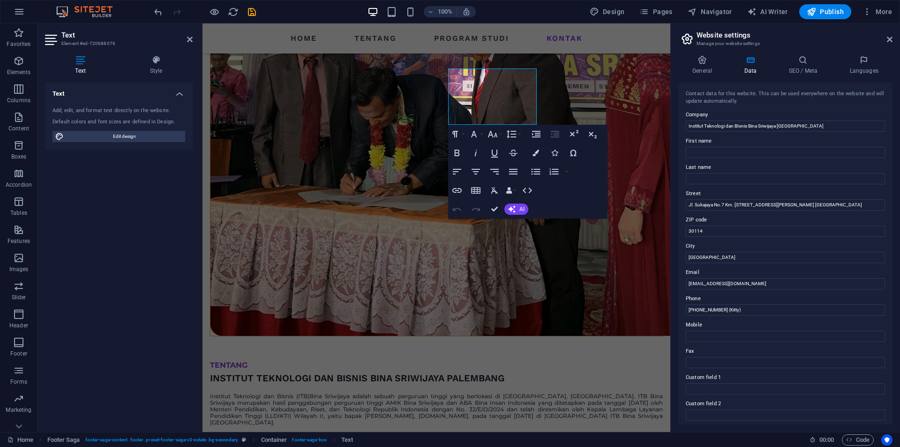
drag, startPoint x: 811, startPoint y: 204, endPoint x: 671, endPoint y: 200, distance: 140.2
click at [672, 199] on div "General Data SEO / Meta Languages Website name [DOMAIN_NAME] Logo Drag files he…" at bounding box center [785, 240] width 229 height 384
drag, startPoint x: 933, startPoint y: 227, endPoint x: 647, endPoint y: 204, distance: 286.8
click at [692, 201] on input "l. Sukajaya No.7 Rt.05 RW.01, Kelurahan Sukabangun, Kecamatan Sukarami" at bounding box center [785, 204] width 199 height 11
click at [729, 205] on input "Jl. Sukajaya No.7 Rt.05 RW.01, Kelurahan Sukabangun, Kecamatan Sukarami" at bounding box center [785, 204] width 199 height 11
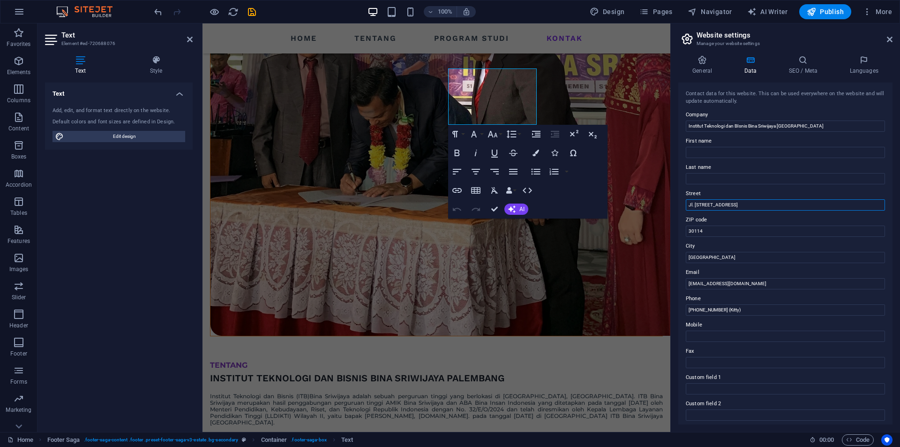
click at [721, 205] on input "Jl. Sukajaya No.7 RT.05 RW.01, Kelurahan Sukabangun, Kecamatan Sukarami" at bounding box center [785, 204] width 199 height 11
click at [722, 206] on input "Jl. Sukajaya No.7 RT.05 RW.01, Kelurahan Sukabangun, Kecamatan Sukarami" at bounding box center [785, 204] width 199 height 11
click at [723, 204] on input "Jl. Sukajaya No.7 RT.05 RW.01, Kelurahan Sukabangun, Kecamatan Sukarami" at bounding box center [785, 204] width 199 height 11
click at [735, 204] on input "Jl. Sukajaya No. 7 RT.05 RW.01, Kelurahan Sukabangun, Kecamatan Sukarami" at bounding box center [785, 204] width 199 height 11
click at [732, 204] on input "Jl. Sukajaya No. 7 RT.05 RW.01, Kelurahan Sukabangun, Kecamatan Sukarami" at bounding box center [785, 204] width 199 height 11
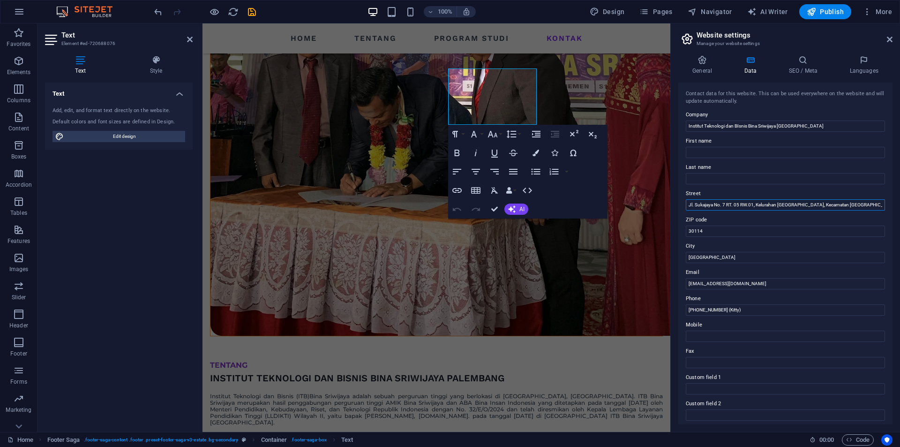
click at [748, 204] on input "Jl. Sukajaya No. 7 RT. 05 RW.01, Kelurahan Sukabangun, Kecamatan Sukarami" at bounding box center [785, 204] width 199 height 11
type input "Jl. Sukajaya No. 7 RT. 05 RW. 01, Kelurahan Sukabangun, Kecamatan Sukarami"
click at [890, 41] on icon at bounding box center [890, 39] width 6 height 7
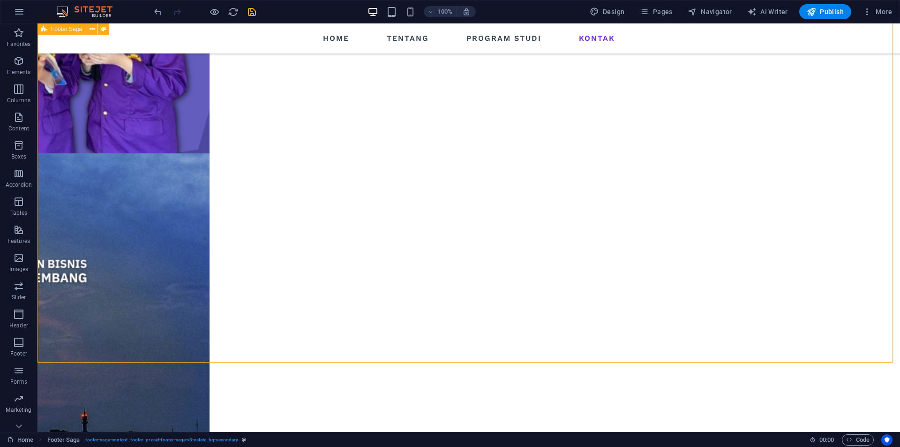
scroll to position [1064, 0]
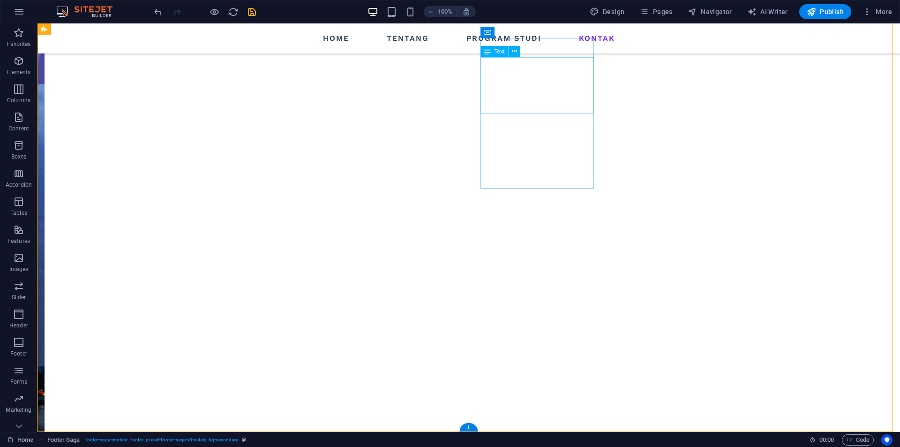
click at [515, 54] on icon at bounding box center [514, 51] width 5 height 10
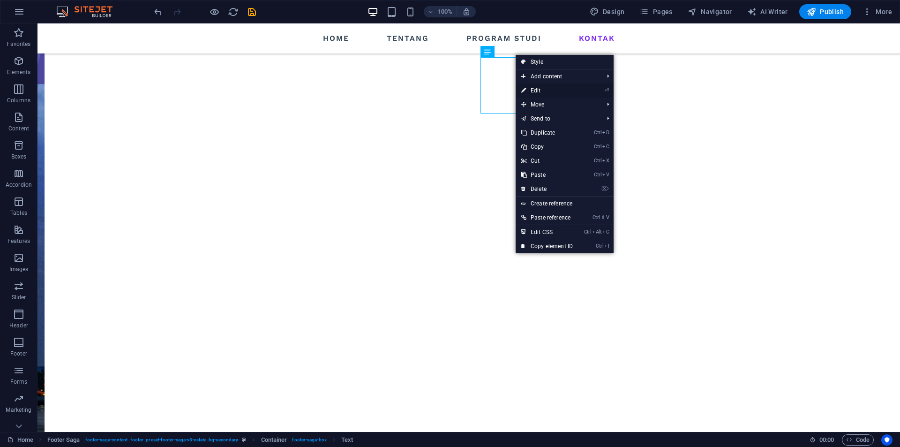
click at [570, 91] on link "⏎ Edit" at bounding box center [546, 90] width 63 height 14
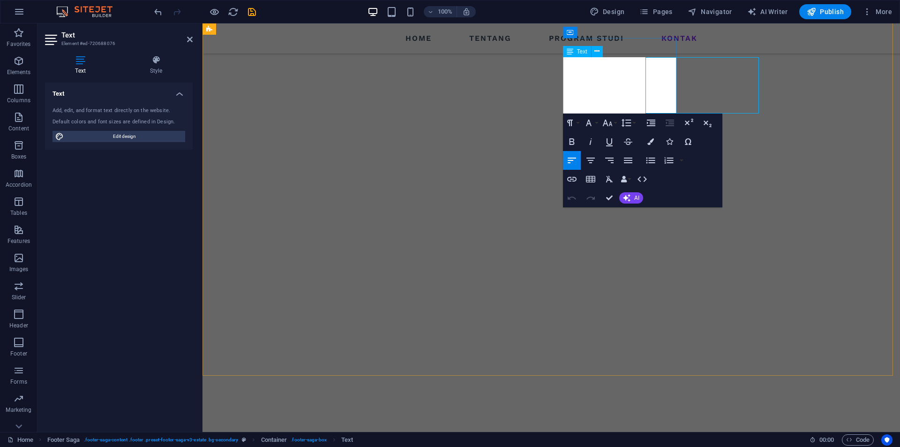
scroll to position [995, 0]
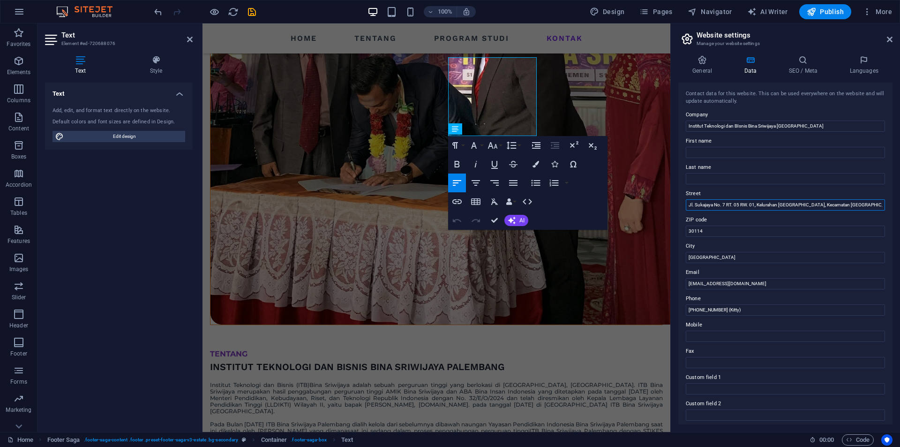
click at [757, 203] on input "Jl. Sukajaya No. 7 RT. 05 RW. 01, Kelurahan Sukabangun, Kecamatan Sukarami" at bounding box center [785, 204] width 199 height 11
click at [805, 206] on input "Jl. Sukajaya No. 7 RT. 05 RW. 01 Kelurahan Sukabangun, Kecamatan Sukarami" at bounding box center [785, 204] width 199 height 11
type input "Jl. Sukajaya No. 7 RT. 05 RW. 01 Kelurahan Sukabangun Kecamatan Sukarami"
click at [888, 38] on icon at bounding box center [890, 39] width 6 height 7
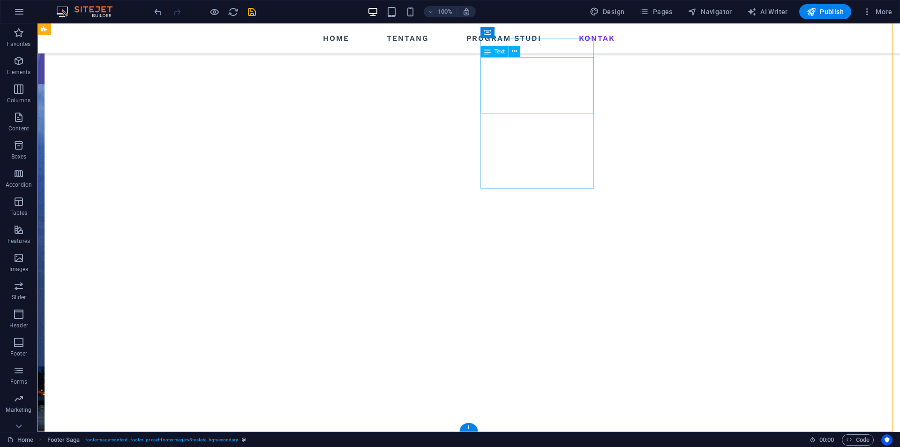
click at [516, 47] on icon at bounding box center [514, 51] width 5 height 10
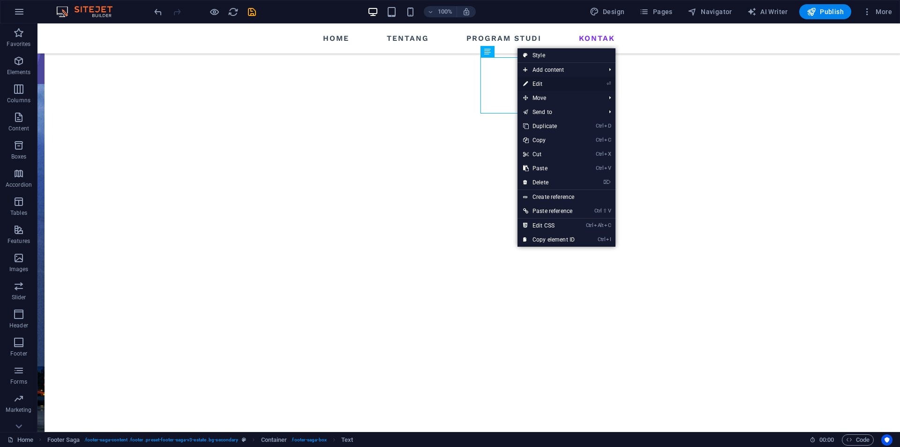
click at [566, 82] on link "⏎ Edit" at bounding box center [548, 84] width 63 height 14
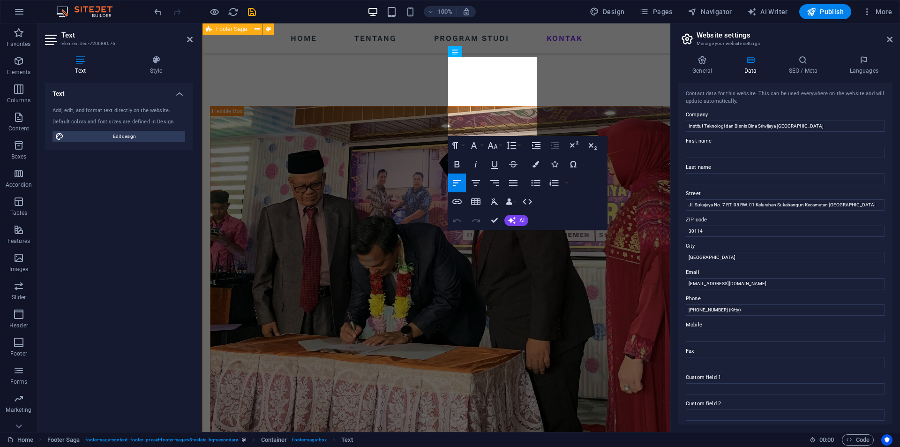
scroll to position [1155, 0]
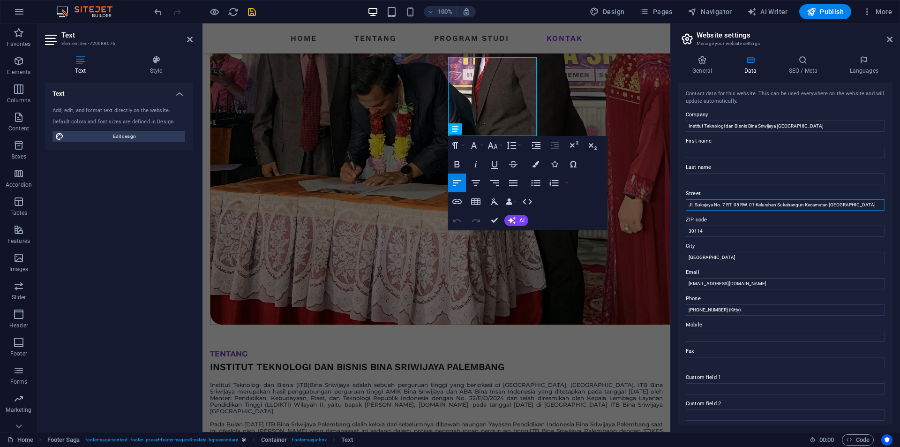
click at [777, 203] on input "Jl. Sukajaya No. 7 RT. 05 RW. 01 Kelurahan Sukabangun Kecamatan Sukarami" at bounding box center [785, 204] width 199 height 11
click at [815, 205] on input "Jl. Sukajaya No. 7 RT. 05 RW. 01 Kel. Sukabangun Kecamatan Sukarami" at bounding box center [785, 204] width 199 height 11
type input "Jl. Sukajaya No. 7 RT. 05 RW. 01 Kel. Sukabangun Kec. Sukarami"
drag, startPoint x: 892, startPoint y: 40, endPoint x: 689, endPoint y: 16, distance: 203.9
click at [892, 40] on icon at bounding box center [890, 39] width 6 height 7
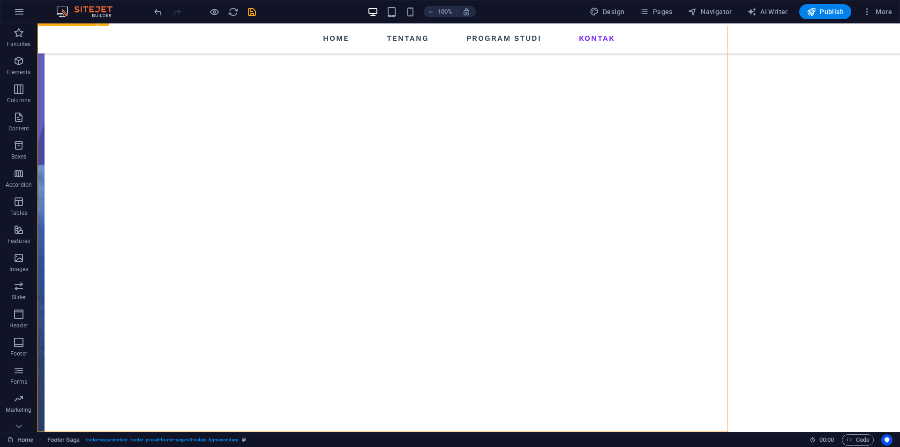
scroll to position [1053, 0]
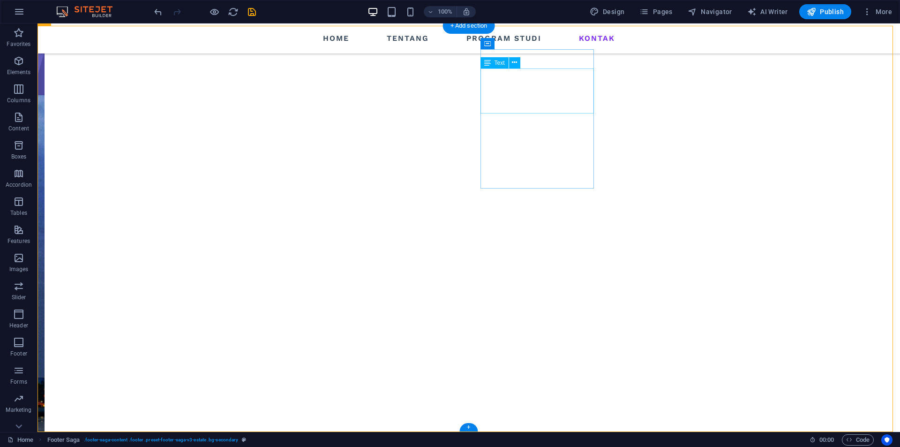
click at [511, 63] on button at bounding box center [514, 62] width 11 height 11
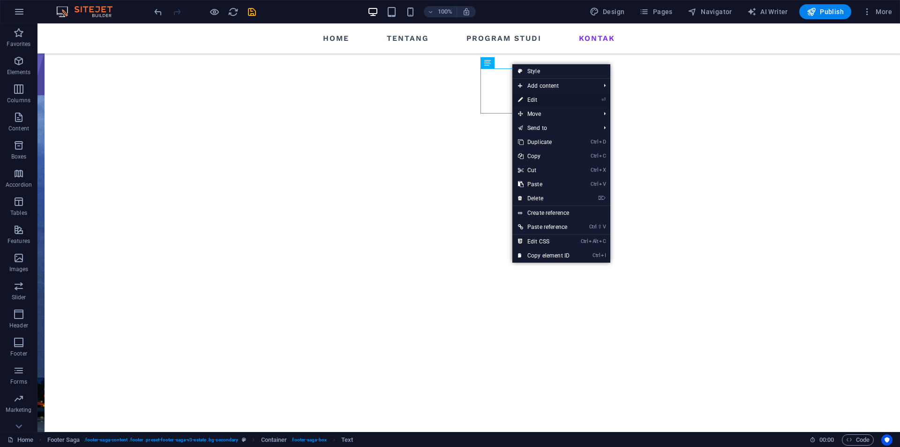
click at [541, 98] on link "⏎ Edit" at bounding box center [543, 100] width 63 height 14
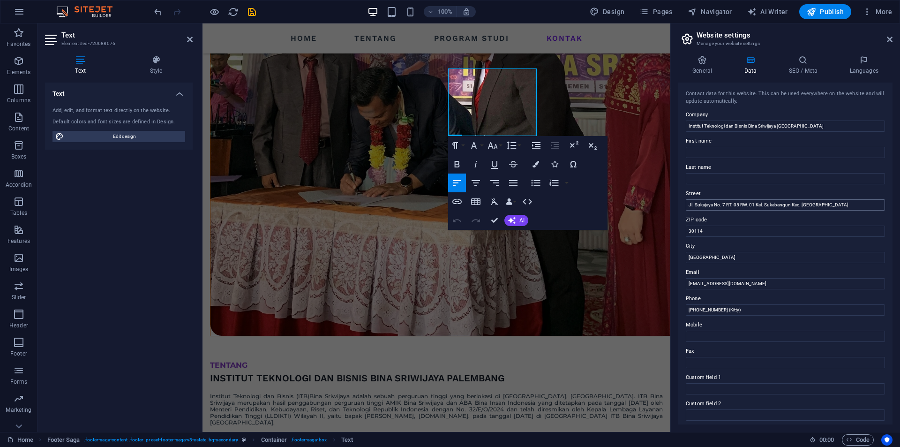
click at [717, 202] on input "Jl. Sukajaya No. 7 RT. 05 RW. 01 Kel. Sukabangun Kec. Sukarami" at bounding box center [785, 204] width 199 height 11
click at [713, 202] on input "Jl. Sukajaya No. 7 RT. 05 RW. 01 Kel. Sukabangun Kec. Sukarami" at bounding box center [785, 204] width 199 height 11
type input "Jl. Sukajaya KM 5,5 No. 7 RT. 05 RW. 01 Kel. Sukabangun Kec. Sukarami"
click at [891, 37] on icon at bounding box center [890, 39] width 6 height 7
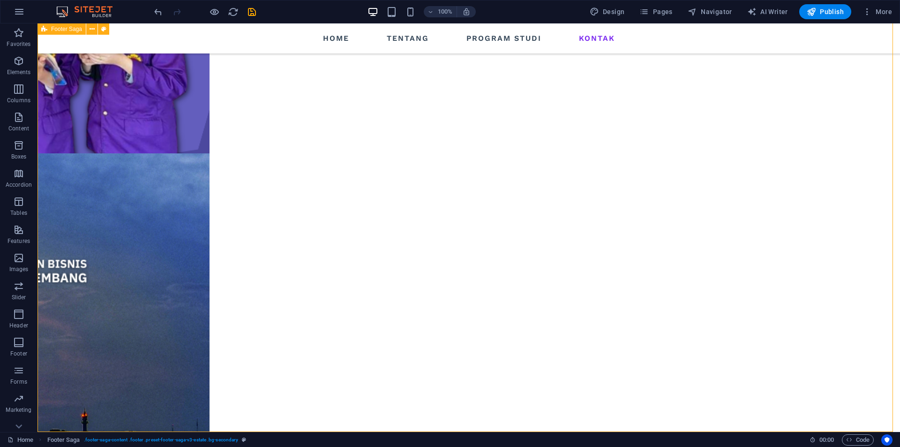
scroll to position [1064, 0]
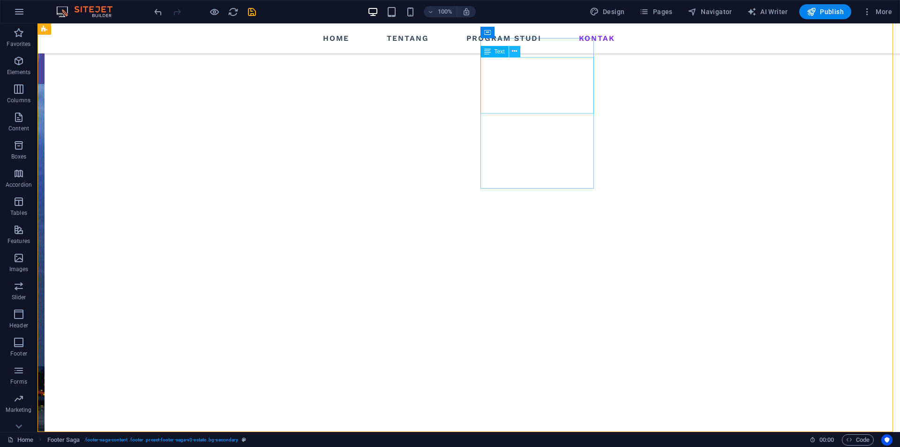
click at [515, 51] on icon at bounding box center [514, 51] width 5 height 10
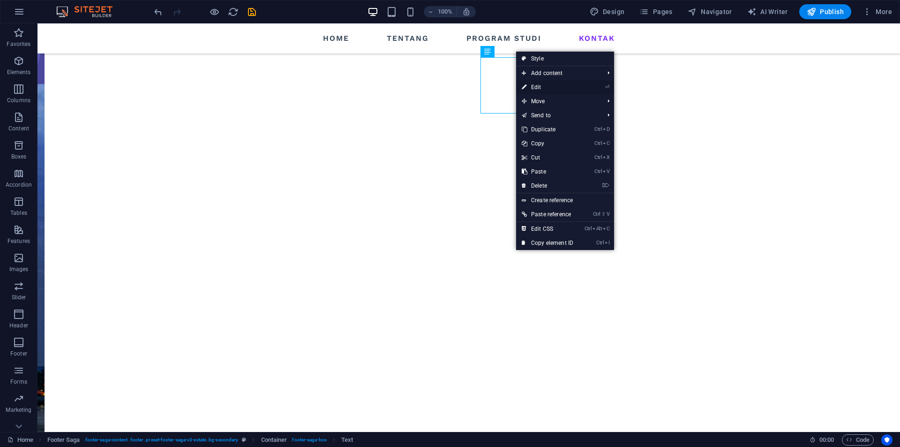
click at [560, 85] on link "⏎ Edit" at bounding box center [547, 87] width 63 height 14
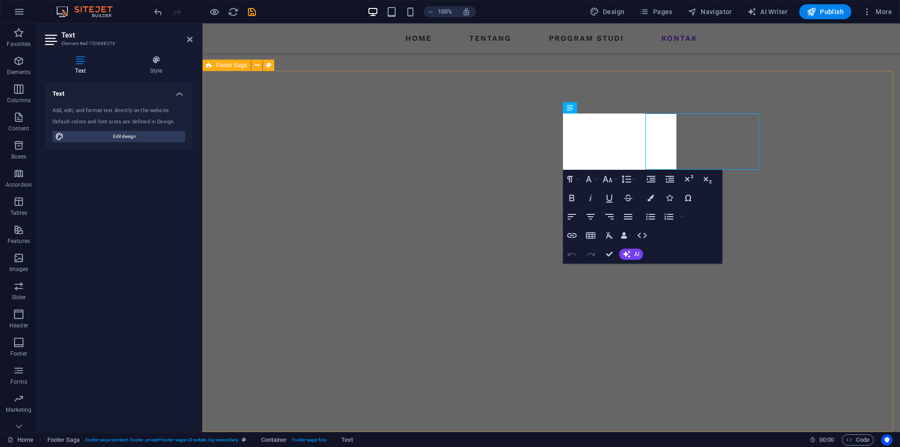
scroll to position [995, 0]
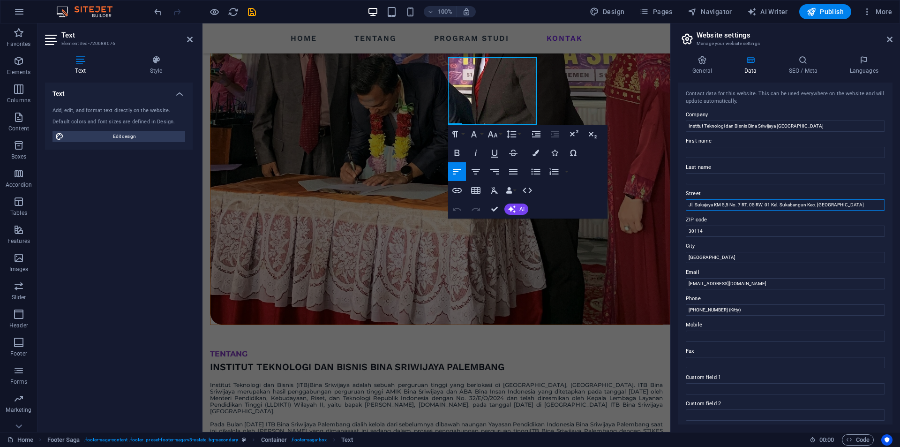
click at [730, 203] on input "Jl. Sukajaya KM 5,5 No. 7 RT. 05 RW. 01 Kel. Sukabangun Kec. Sukarami" at bounding box center [785, 204] width 199 height 11
drag, startPoint x: 743, startPoint y: 204, endPoint x: 773, endPoint y: 205, distance: 30.0
click at [773, 205] on input "Jl. Sukajaya KM 5,5 No. 7 RT. 05 RW. 01 Kel. Sukabangun Kec. Sukarami" at bounding box center [785, 204] width 199 height 11
click at [806, 205] on input "Jl. Sukajaya KM 5,5 No. 7 RT. 05 RW. 01 Kel. Sukabangun Kec. Sukarami" at bounding box center [785, 204] width 199 height 11
click at [818, 204] on input "Jl. Sukajaya KM 5,5 No. 7 RT. 05 RW. 01 Kel. Sukabangun Kec. Sukarami" at bounding box center [785, 204] width 199 height 11
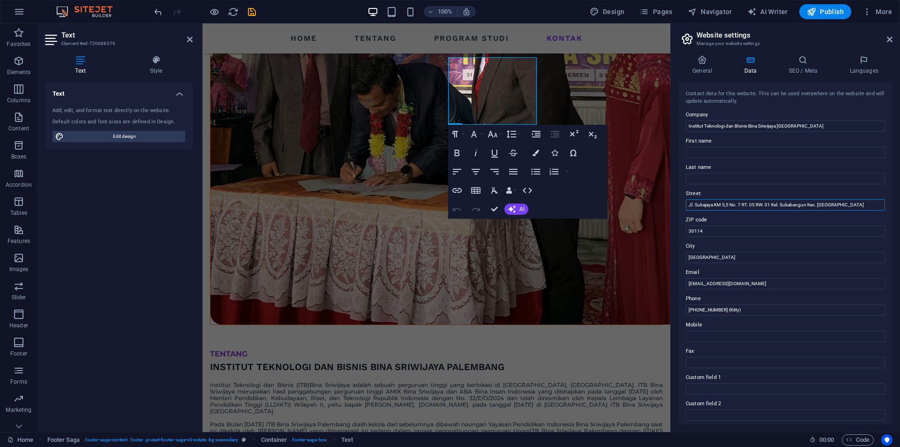
drag, startPoint x: 742, startPoint y: 205, endPoint x: 773, endPoint y: 207, distance: 31.0
click at [773, 207] on input "Jl. Sukajaya KM 5,5 No. 7 RT. 05 RW. 01 Kel. Sukabangun Kec. Sukarami" at bounding box center [785, 204] width 199 height 11
click at [739, 206] on input "Jl. Sukajaya KM 5,5 No. 7 RT. 05 RW. 01 Kel. Sukabangun Kec. Sukarami" at bounding box center [785, 204] width 199 height 11
click at [795, 205] on input "Jl. Sukajaya KM 5,5 No. 7 RT. 05 RW. 01 Kel. Sukabangun Kec. Sukarami" at bounding box center [785, 204] width 199 height 11
click at [856, 205] on input "Jl. Sukajaya KM 5,5 No. 7 RT. 05 RW. 01 Kel. Sukabangun Kec. Sukarami" at bounding box center [785, 204] width 199 height 11
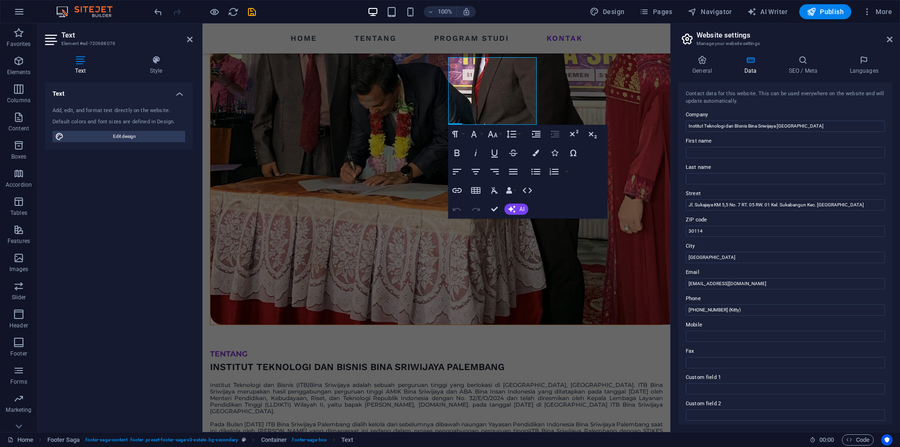
click at [893, 34] on aside "Website settings Manage your website settings General Data SEO / Meta Languages…" at bounding box center [785, 227] width 230 height 408
click at [890, 37] on icon at bounding box center [890, 39] width 6 height 7
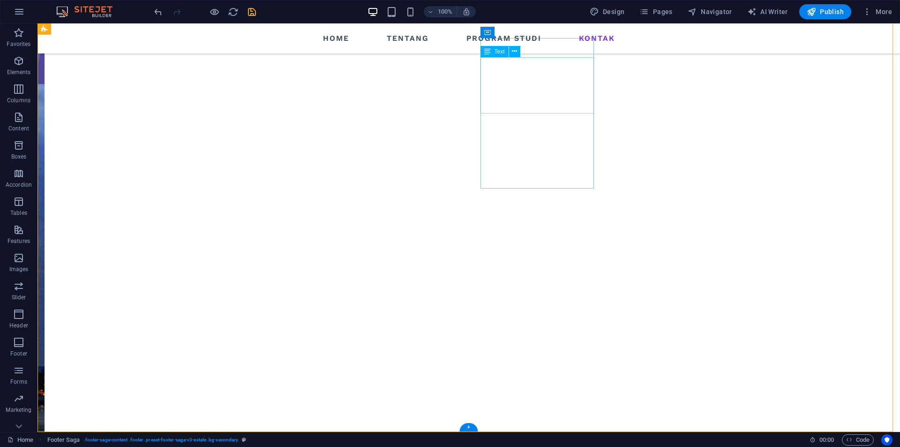
click at [512, 51] on icon at bounding box center [514, 51] width 5 height 10
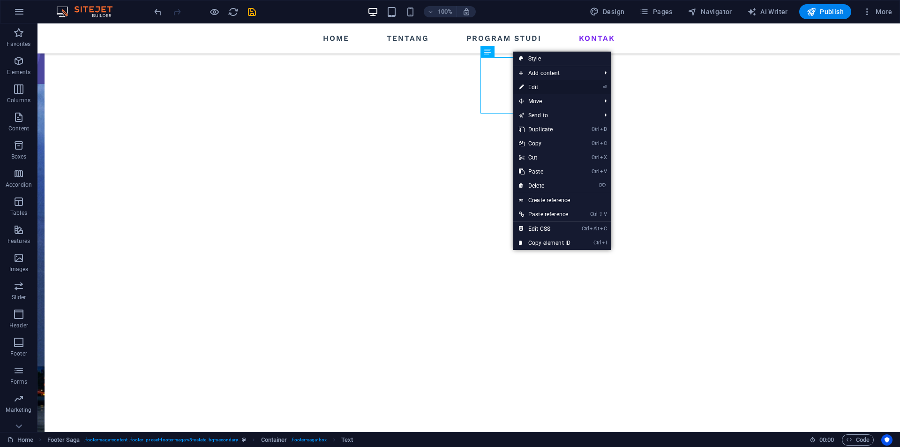
drag, startPoint x: 547, startPoint y: 83, endPoint x: 345, endPoint y: 60, distance: 203.7
click at [547, 84] on link "⏎ Edit" at bounding box center [544, 87] width 63 height 14
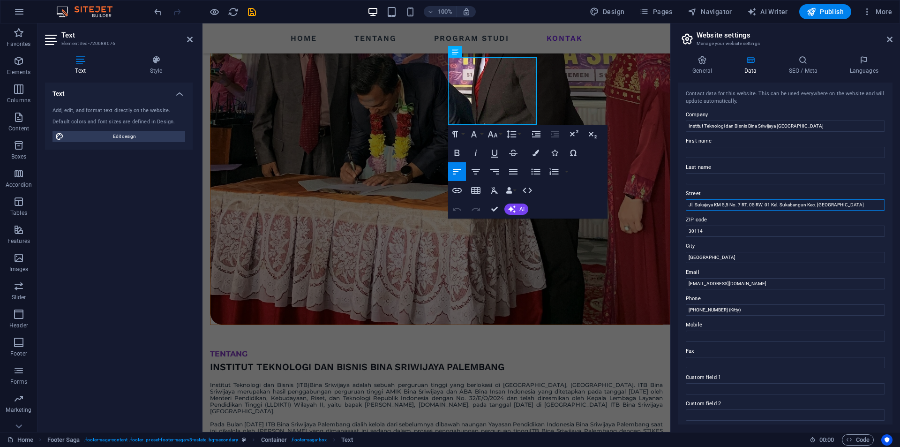
click at [817, 204] on input "Jl. Sukajaya KM 5,5 No. 7 RT. 05 RW. 01 Kel. Sukabangun Kec. Sukarami" at bounding box center [785, 204] width 199 height 11
type input "Jl. Sukajaya KM 5,5 No. 7 RT. 05 RW. 01 Kel. Sukabangun Kecamatan Sukarami"
click at [890, 39] on icon at bounding box center [890, 39] width 6 height 7
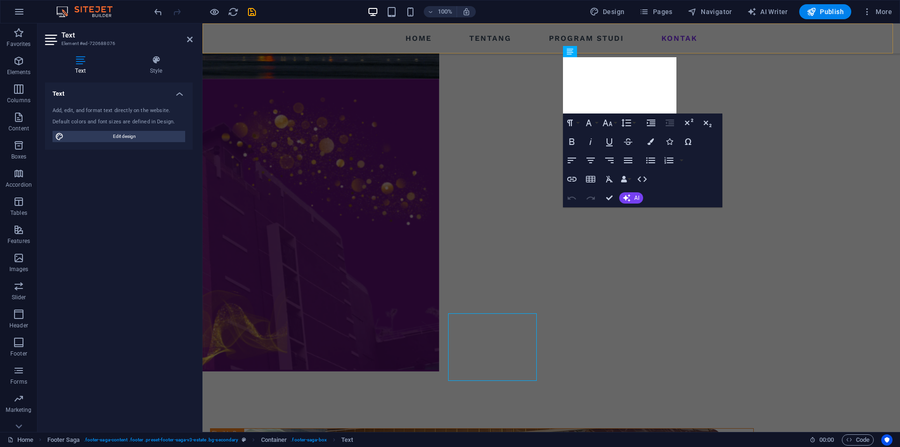
scroll to position [995, 0]
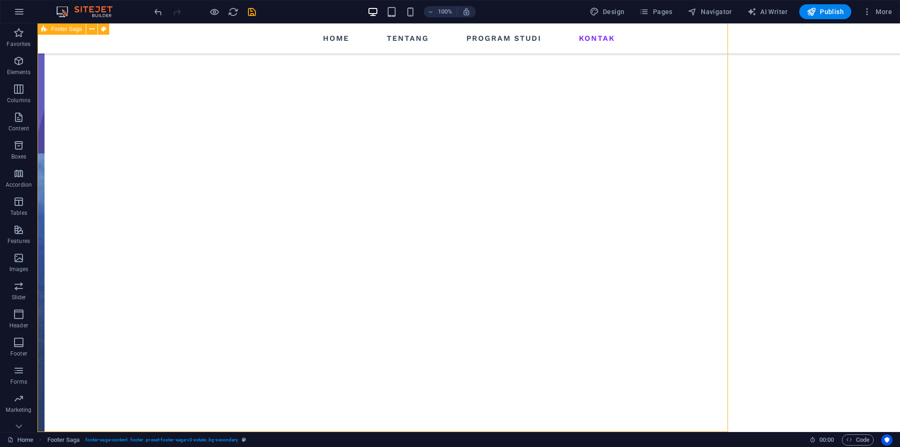
scroll to position [1064, 0]
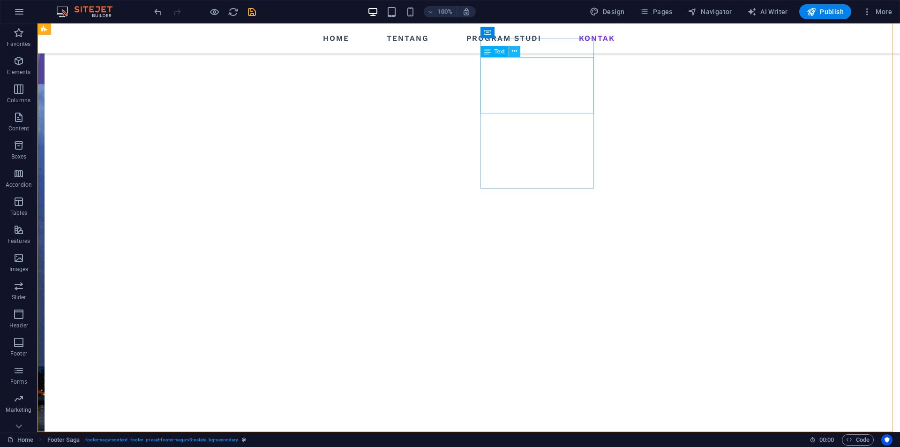
click at [514, 53] on icon at bounding box center [514, 51] width 5 height 10
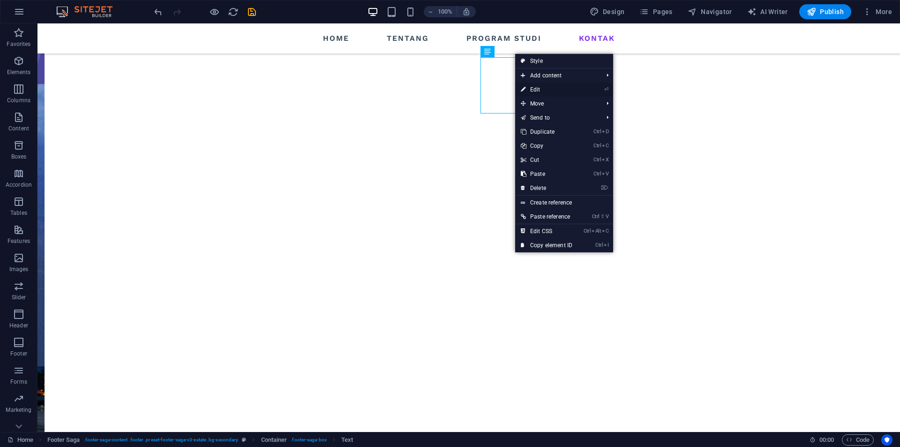
click at [564, 89] on link "⏎ Edit" at bounding box center [546, 89] width 63 height 14
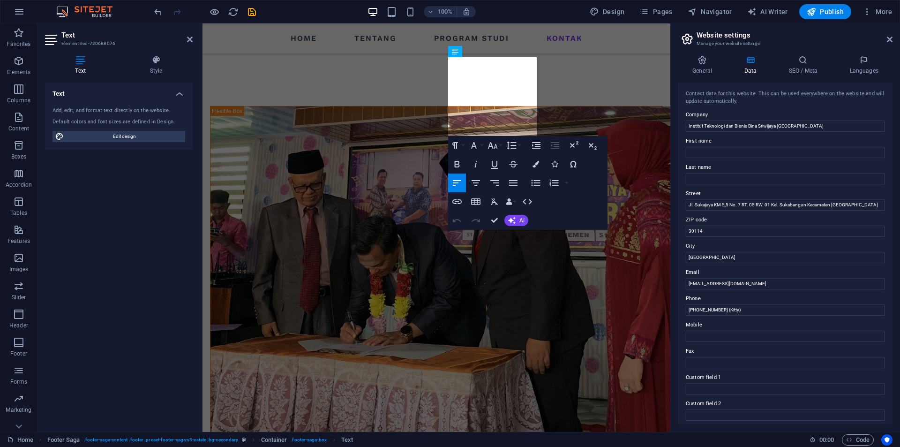
scroll to position [1155, 0]
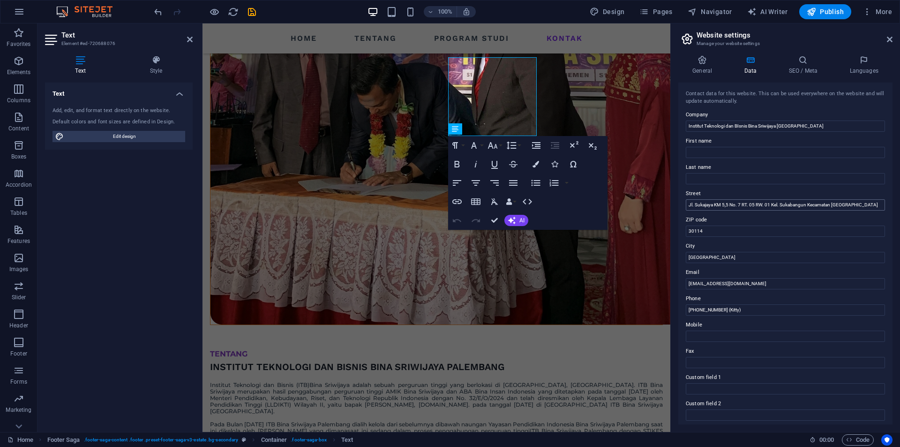
drag, startPoint x: 771, startPoint y: 205, endPoint x: 820, endPoint y: 209, distance: 48.5
click at [820, 209] on input "Jl. Sukajaya KM 5,5 No. 7 RT. 05 RW. 01 Kel. Sukabangun Kecamatan Sukarami" at bounding box center [785, 204] width 199 height 11
click at [803, 203] on input "Jl. Sukajaya KM 5,5 No. 7 RT. 05 RW. 01 Kel. Sukabangun Kecamatan Sukarami" at bounding box center [785, 204] width 199 height 11
click at [791, 202] on input "Jl. Sukajaya KM 5,5 No. 7 RT. 05 RW. 01 Kel. Sukabangun Kecamatan Sukarami" at bounding box center [785, 204] width 199 height 11
drag, startPoint x: 836, startPoint y: 204, endPoint x: 817, endPoint y: 203, distance: 18.8
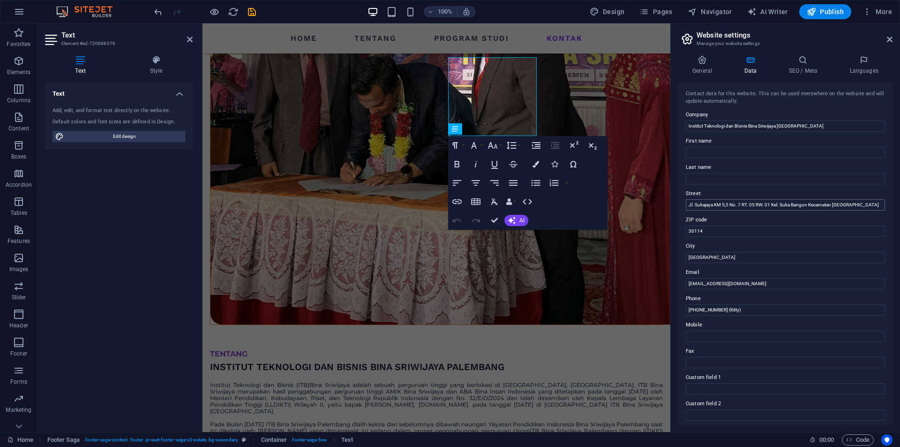
click at [817, 203] on input "Jl. Sukajaya KM 5,5 No. 7 RT. 05 RW. 01 Kel. Suka Bangun Kecamatan Sukarami" at bounding box center [785, 204] width 199 height 11
type input "Jl. Sukajaya KM 5,5 No. 7 RT. 05 RW. 01 Kel. Suka Bangun Kec. Sukarami"
click at [892, 41] on icon at bounding box center [890, 39] width 6 height 7
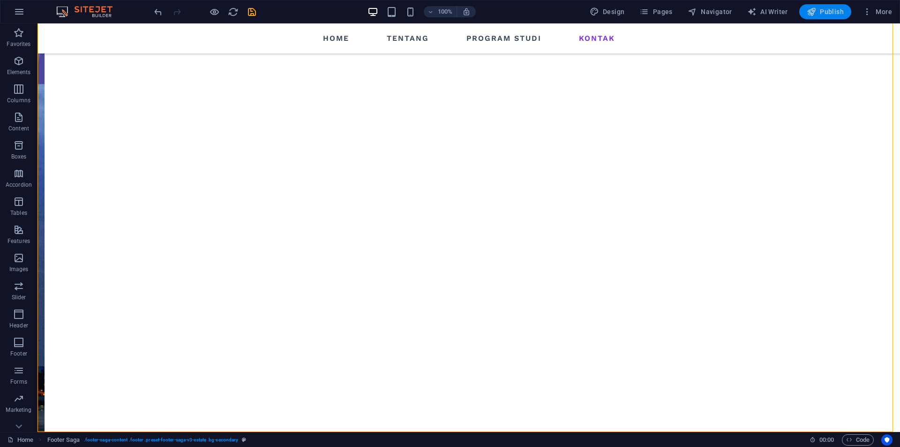
click at [835, 12] on span "Publish" at bounding box center [824, 11] width 37 height 9
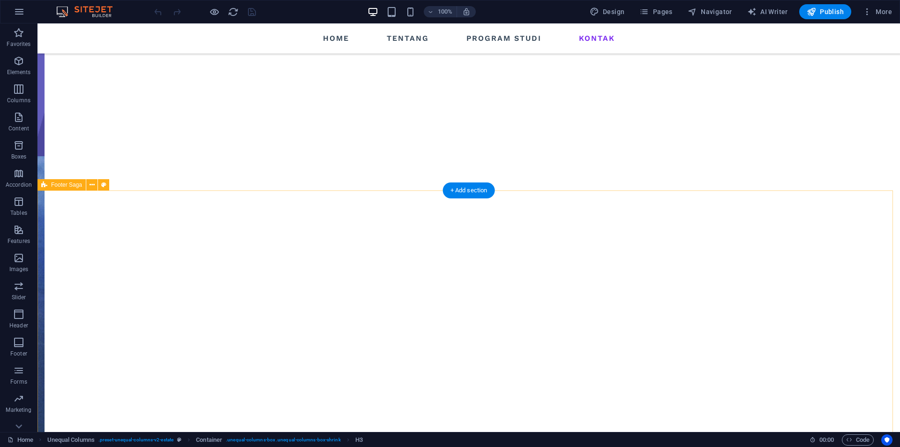
scroll to position [1064, 0]
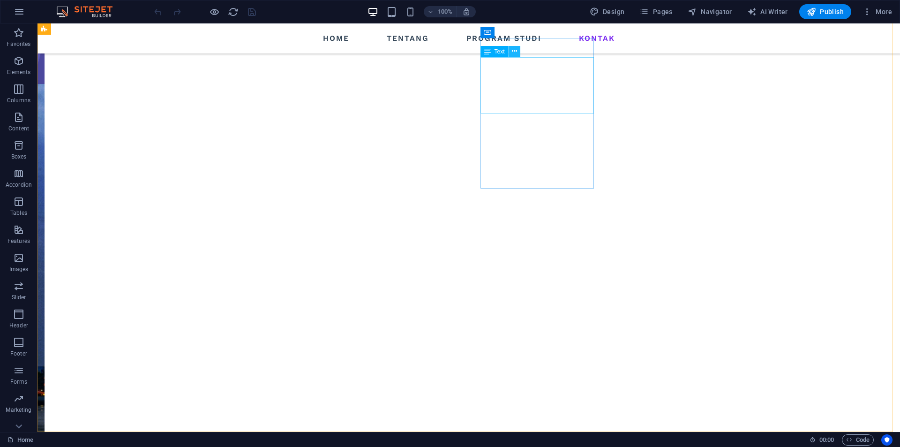
click at [516, 53] on icon at bounding box center [514, 51] width 5 height 10
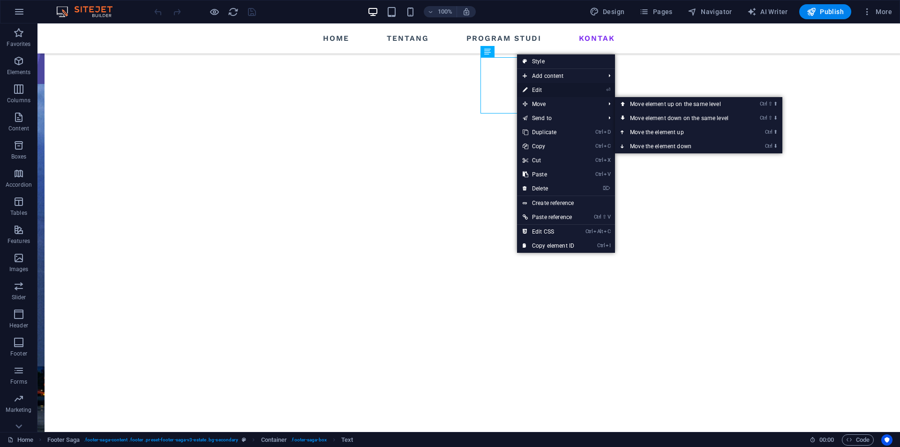
click at [559, 90] on link "⏎ Edit" at bounding box center [548, 90] width 63 height 14
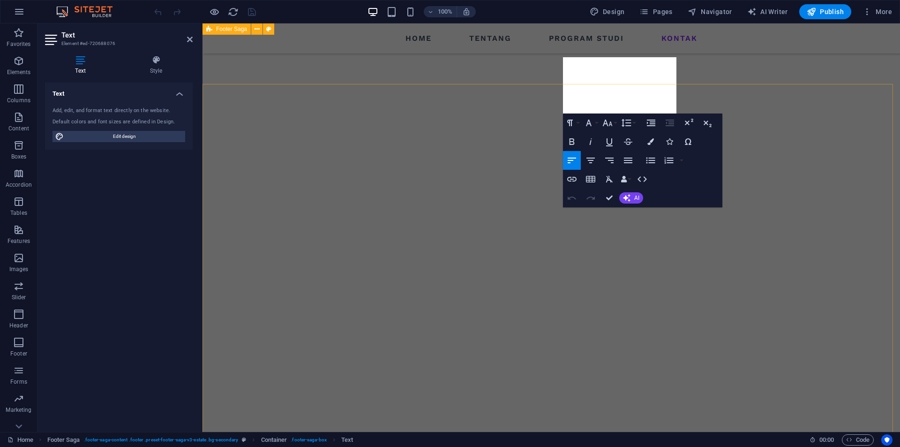
scroll to position [995, 0]
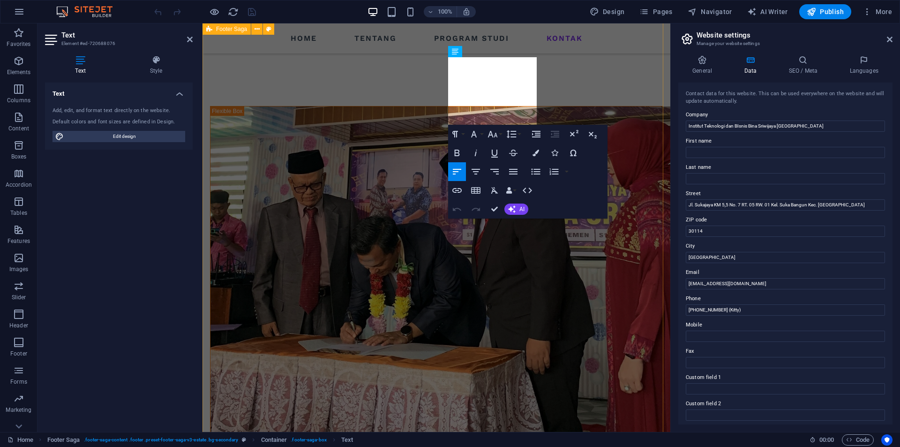
scroll to position [1155, 0]
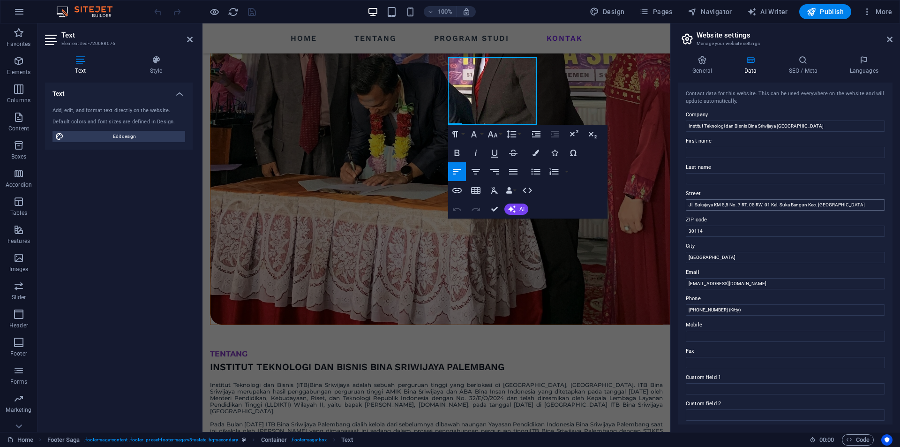
click at [779, 205] on input "Jl. Sukajaya KM 5,5 No. 7 RT. 05 RW. 01 Kel. Suka Bangun Kec. [GEOGRAPHIC_DATA]" at bounding box center [785, 204] width 199 height 11
click at [831, 204] on input "Jl. Sukajaya KM 5,5 No. 7 RT. 05 RW. 01 Kelurahan Suka Bangun Kec. [GEOGRAPHIC_…" at bounding box center [785, 204] width 199 height 11
click at [835, 200] on input "Jl. Sukajaya KM 5,5 No. 7 RT. 05 RW. 01 Kelurahan Suka Bangun Keca,atan [GEOGRA…" at bounding box center [785, 204] width 199 height 11
type input "Jl. Sukajaya KM 5,5 No. 7 RT. 05 RW. 01 Kelurahan Suka Bangun Kecamatan [GEOGRA…"
drag, startPoint x: 888, startPoint y: 36, endPoint x: 670, endPoint y: 26, distance: 218.1
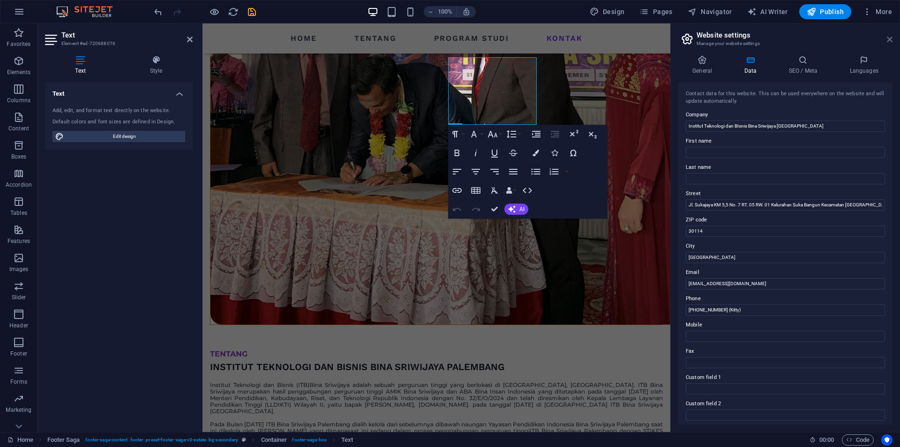
click at [888, 37] on icon at bounding box center [890, 39] width 6 height 7
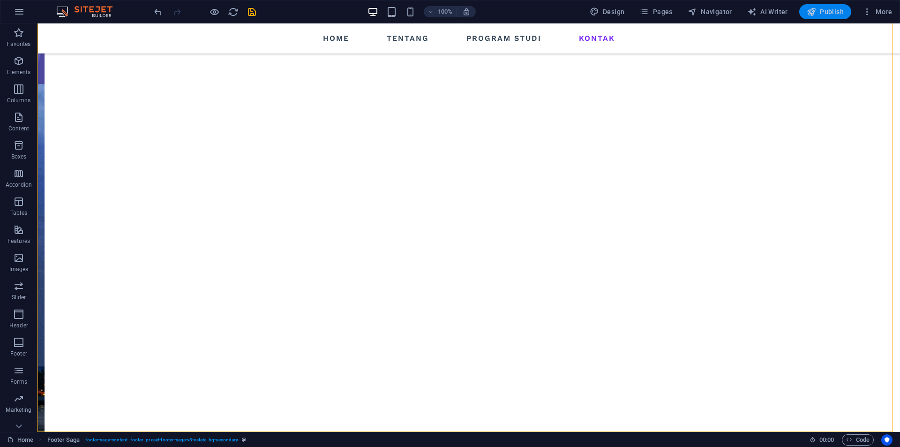
click at [833, 15] on span "Publish" at bounding box center [824, 11] width 37 height 9
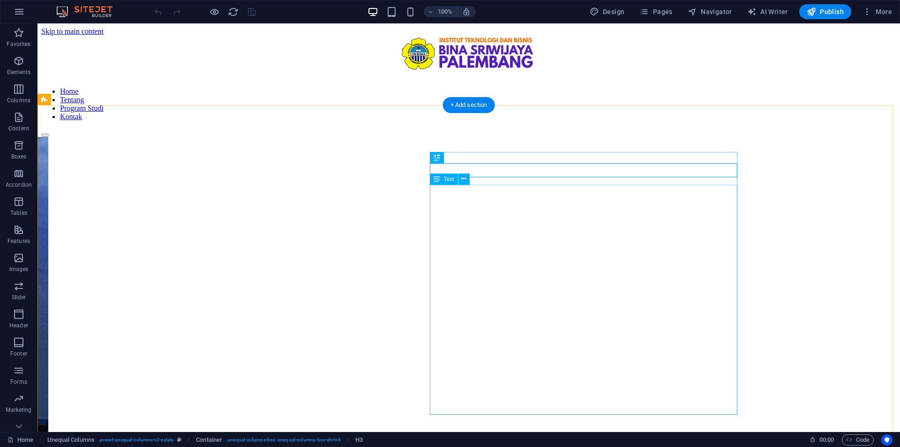
scroll to position [307, 0]
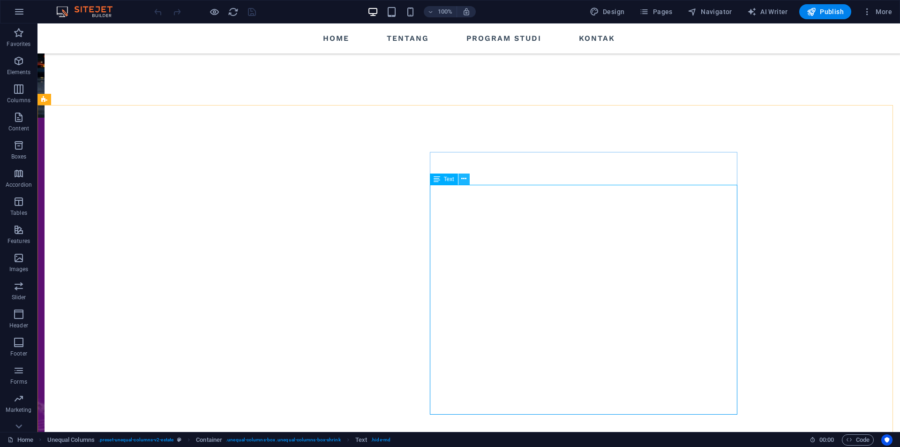
click at [463, 179] on icon at bounding box center [463, 179] width 5 height 10
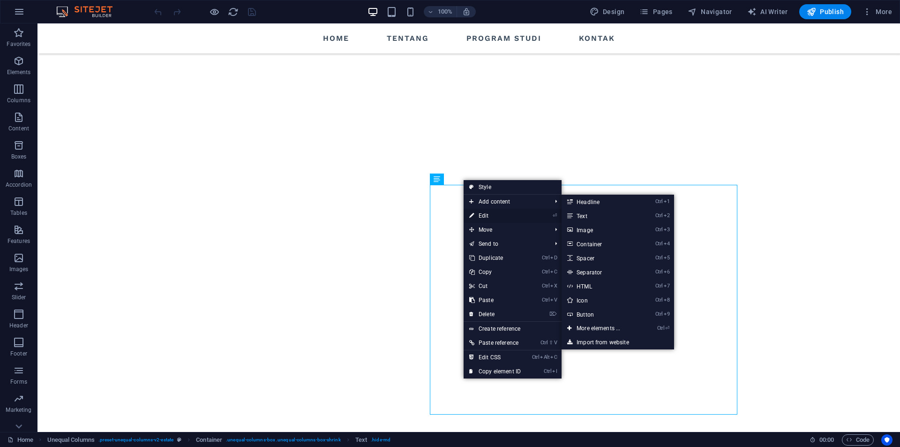
click at [482, 218] on link "⏎ Edit" at bounding box center [494, 216] width 63 height 14
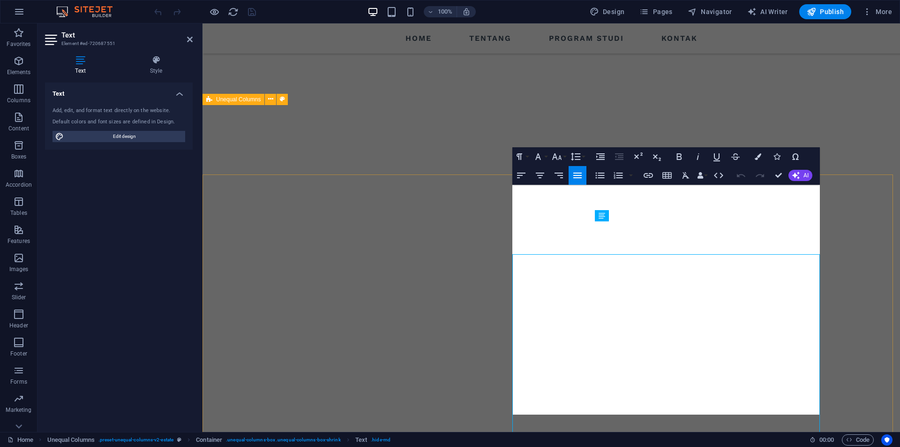
scroll to position [238, 0]
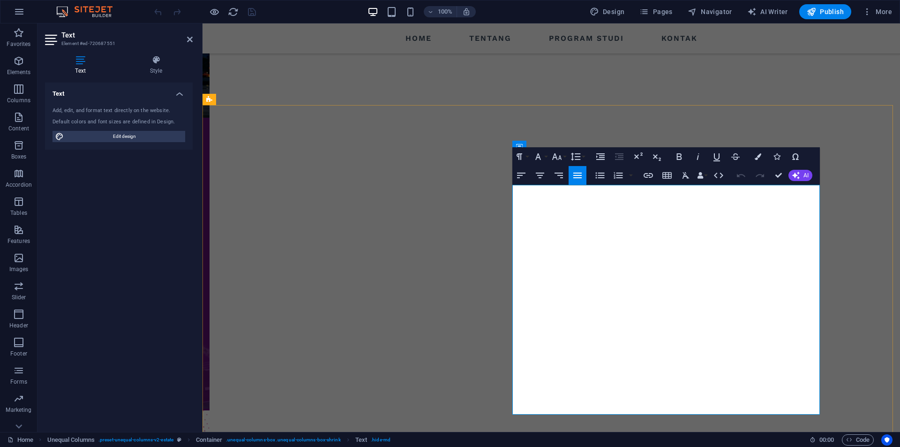
drag, startPoint x: 682, startPoint y: 233, endPoint x: 732, endPoint y: 233, distance: 49.2
drag, startPoint x: 681, startPoint y: 242, endPoint x: 702, endPoint y: 242, distance: 20.6
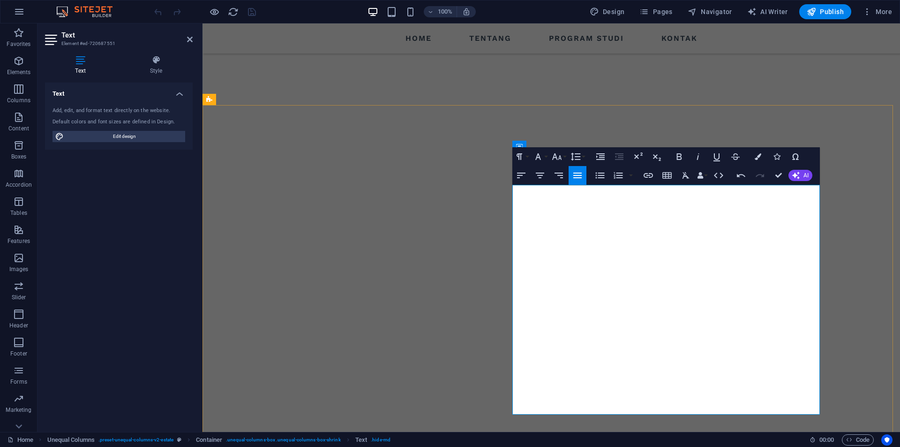
drag, startPoint x: 668, startPoint y: 241, endPoint x: 696, endPoint y: 243, distance: 28.2
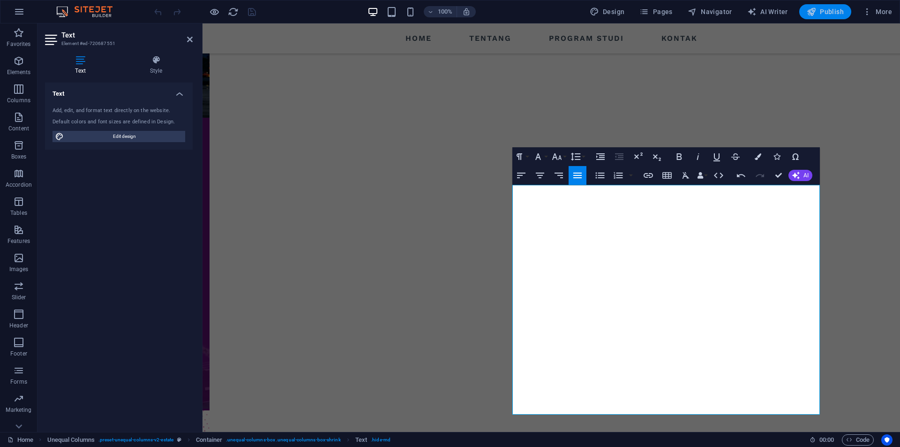
click at [825, 10] on span "Publish" at bounding box center [824, 11] width 37 height 9
